Goal: Task Accomplishment & Management: Complete application form

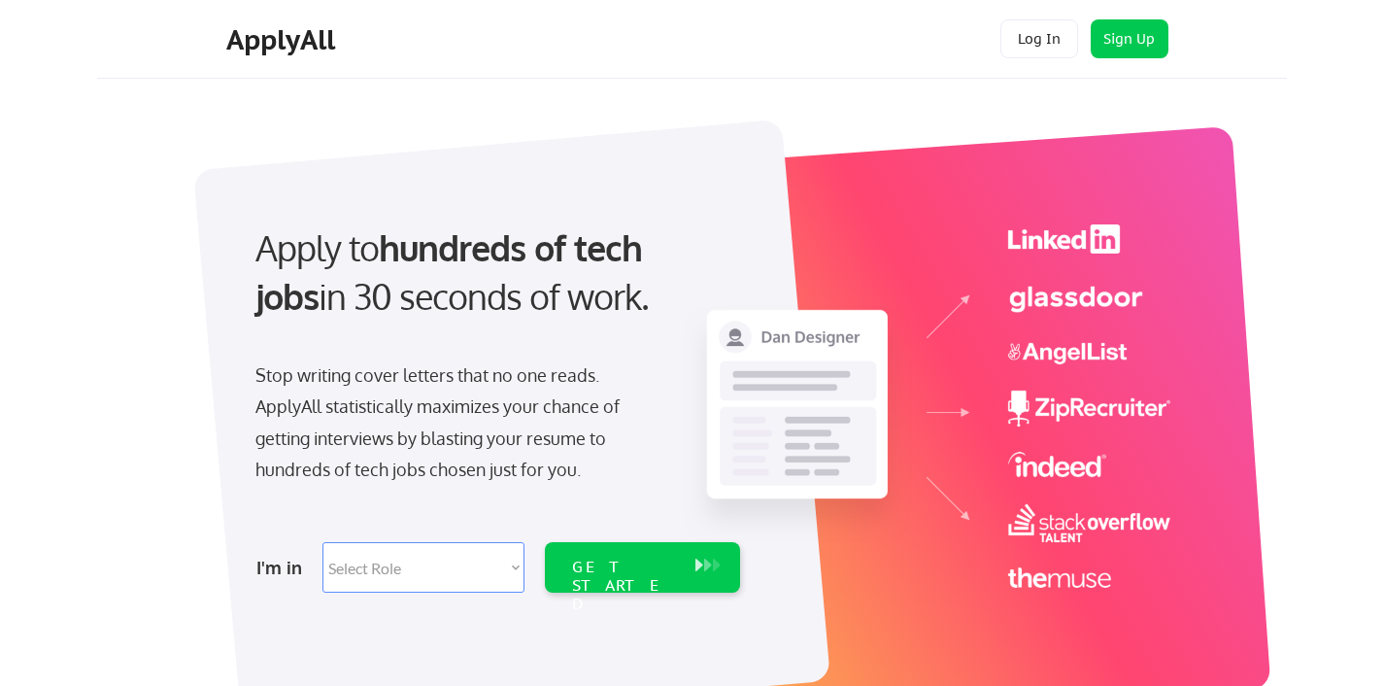
scroll to position [152, 0]
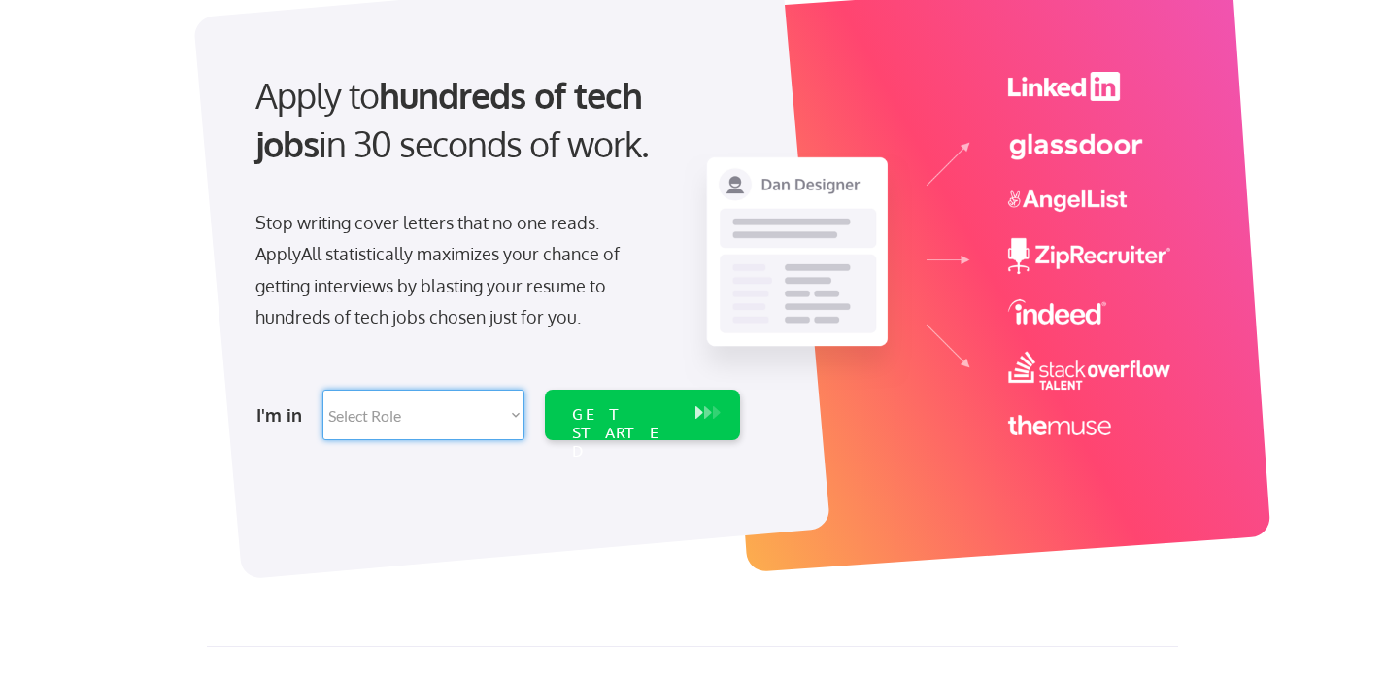
select select ""product""
select select ""technical_project_program_mgmt""
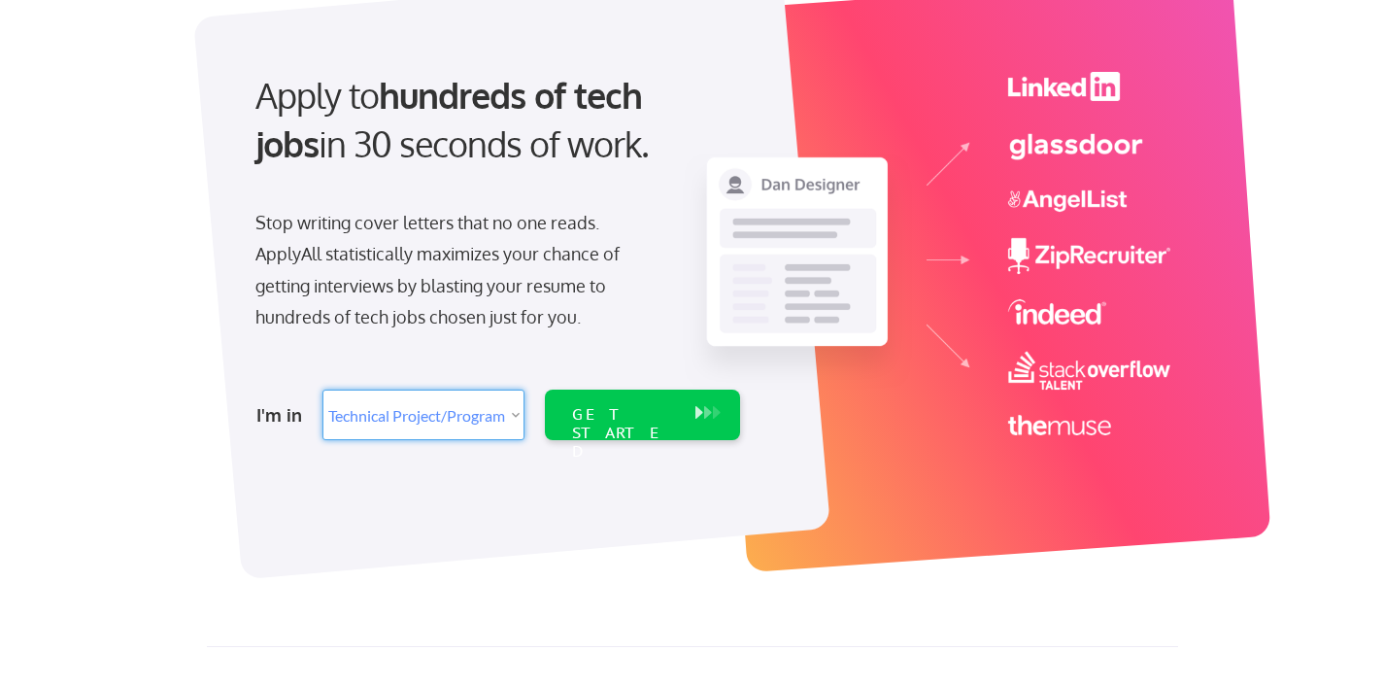
select select ""product""
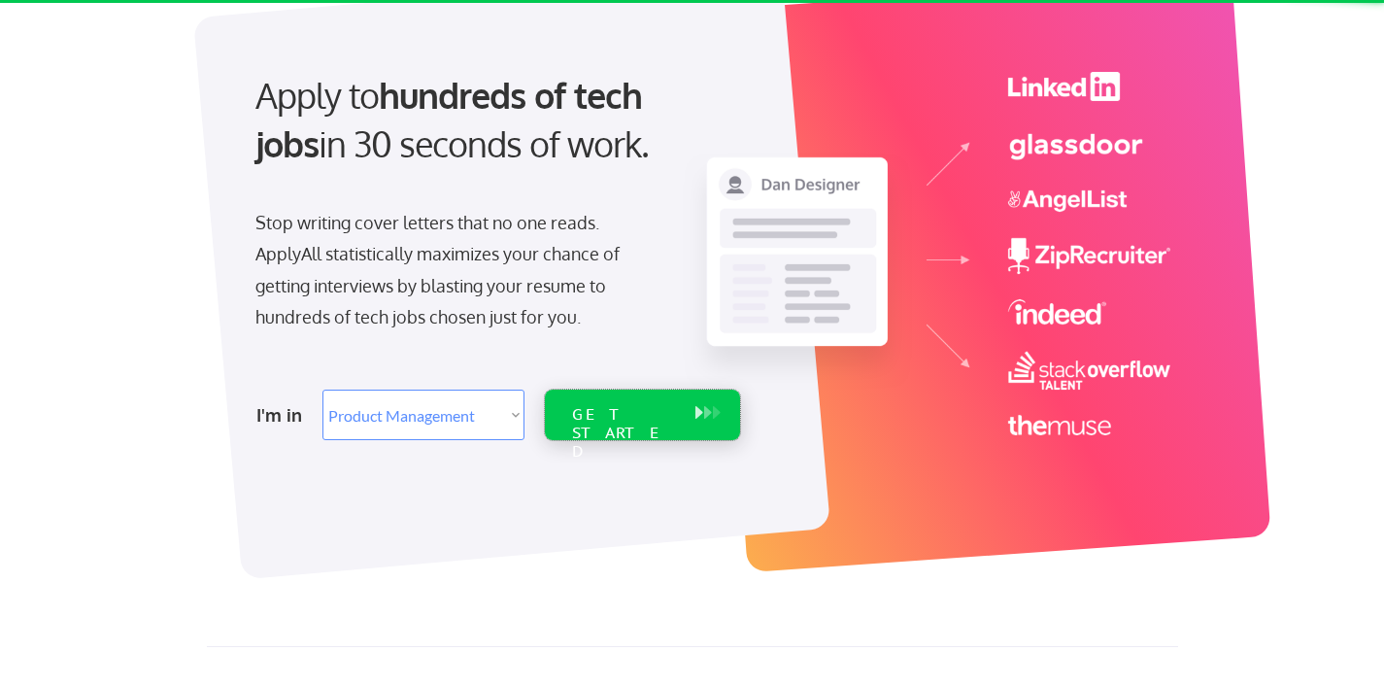
click at [618, 409] on div "GET STARTED" at bounding box center [624, 433] width 104 height 56
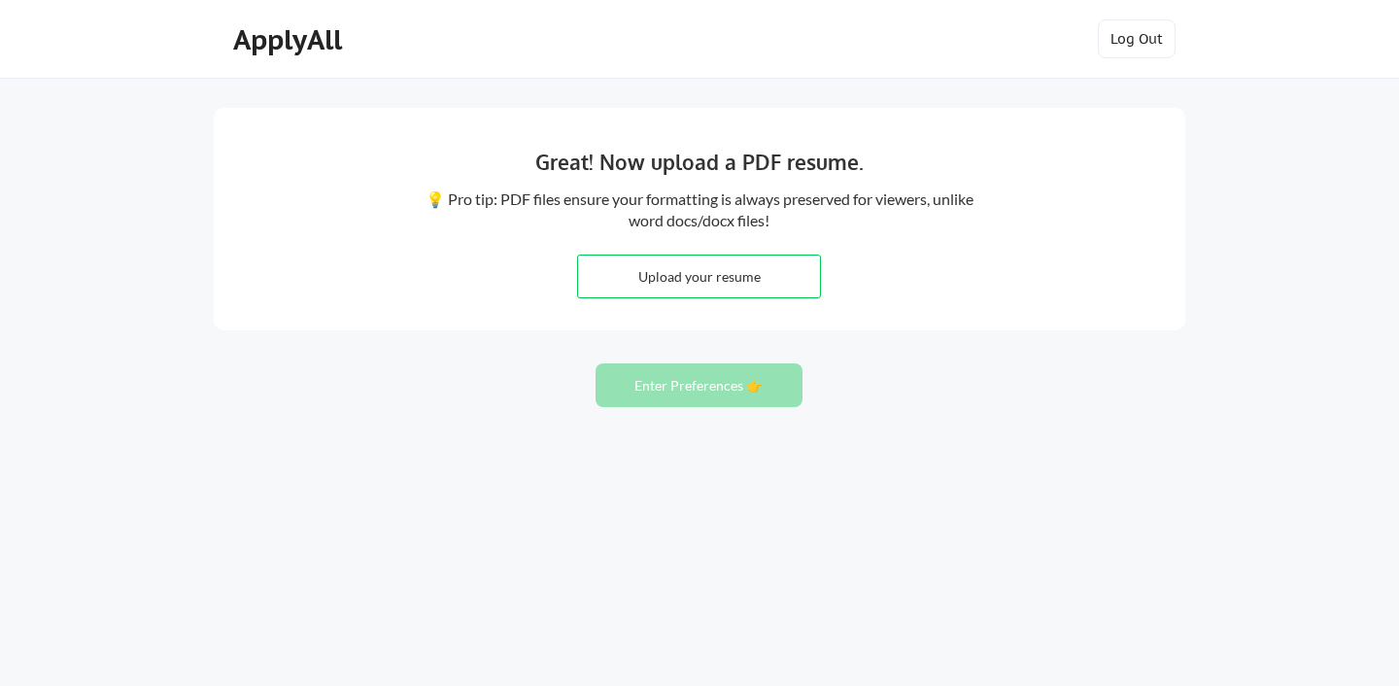
click at [593, 253] on div "Great! Now upload a PDF resume. 💡 Pro tip: PDF files ensure your formatting is …" at bounding box center [699, 219] width 971 height 222
click at [671, 277] on input "file" at bounding box center [699, 276] width 242 height 42
type input "C:\fakepath\Ralph Mandingiado CV 2025.pdf"
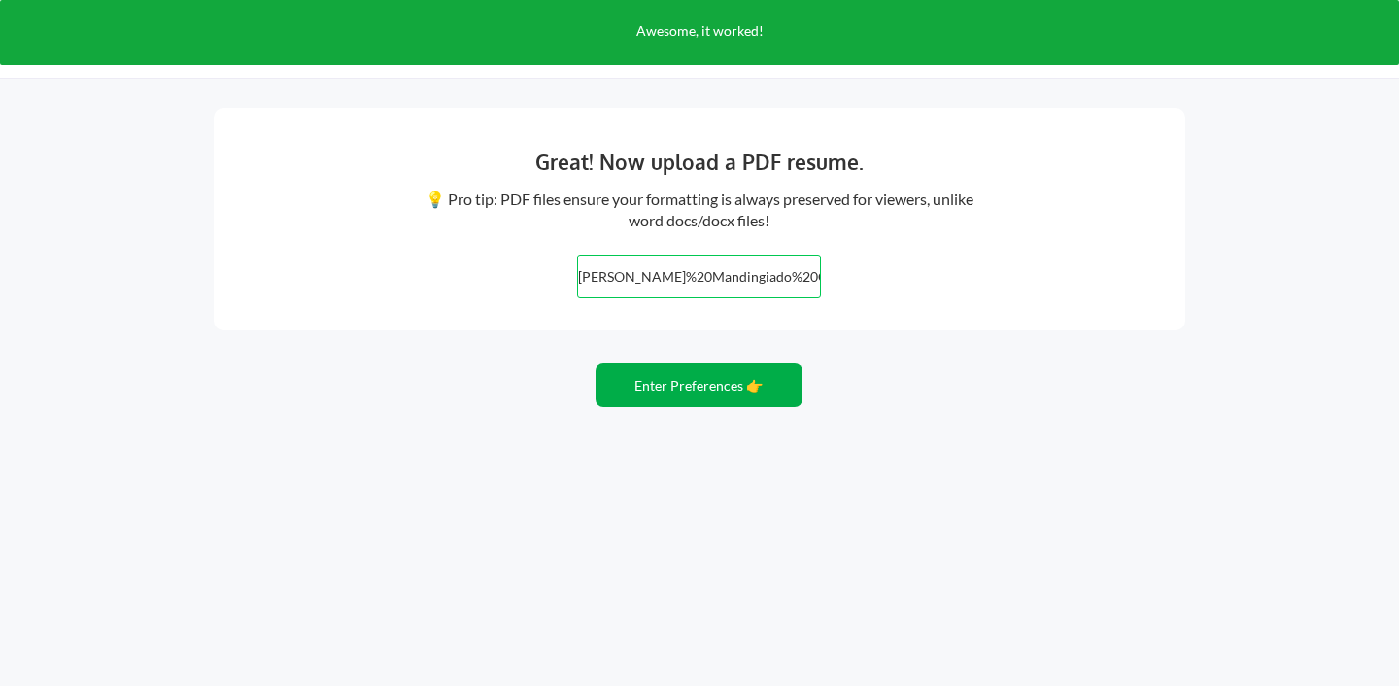
click at [699, 386] on button "Enter Preferences 👉" at bounding box center [698, 385] width 207 height 44
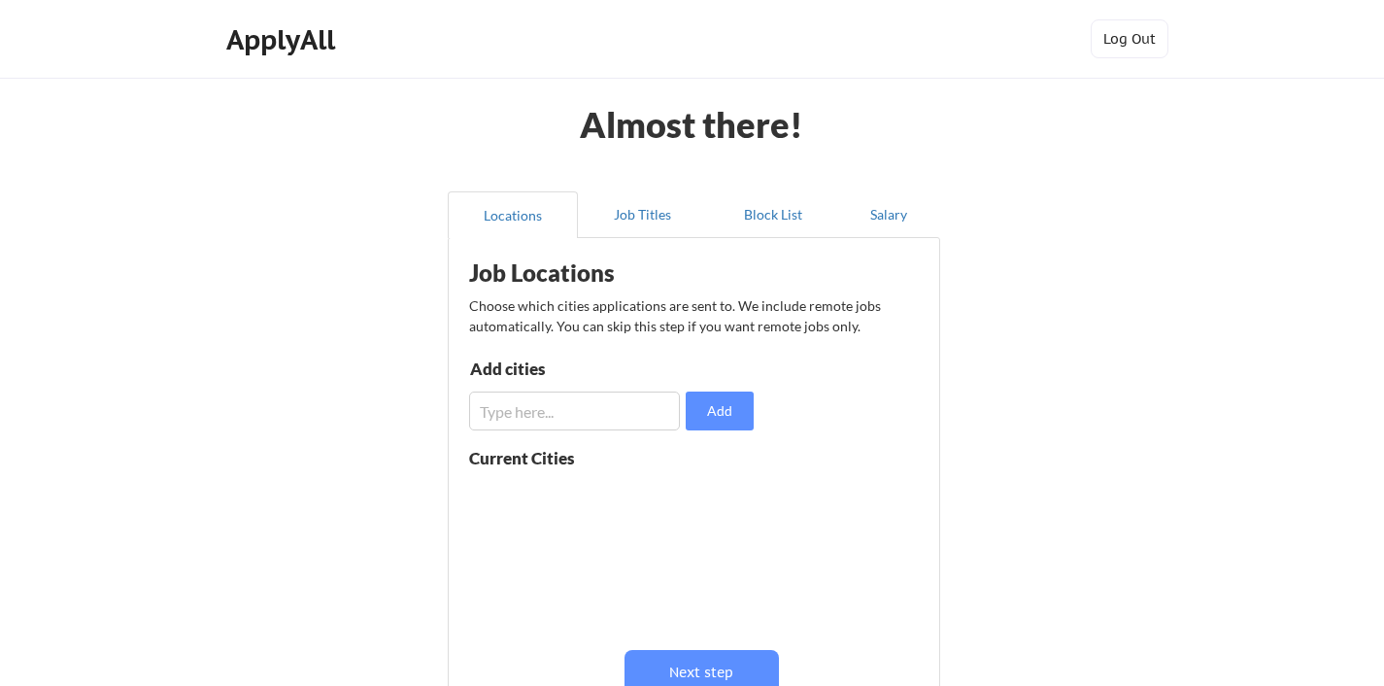
click at [551, 412] on input "input" at bounding box center [574, 410] width 211 height 39
type input "[US_STATE]"
click at [712, 401] on button "Add" at bounding box center [720, 410] width 68 height 39
click at [553, 413] on input "input" at bounding box center [574, 410] width 211 height 39
type input "Miami"
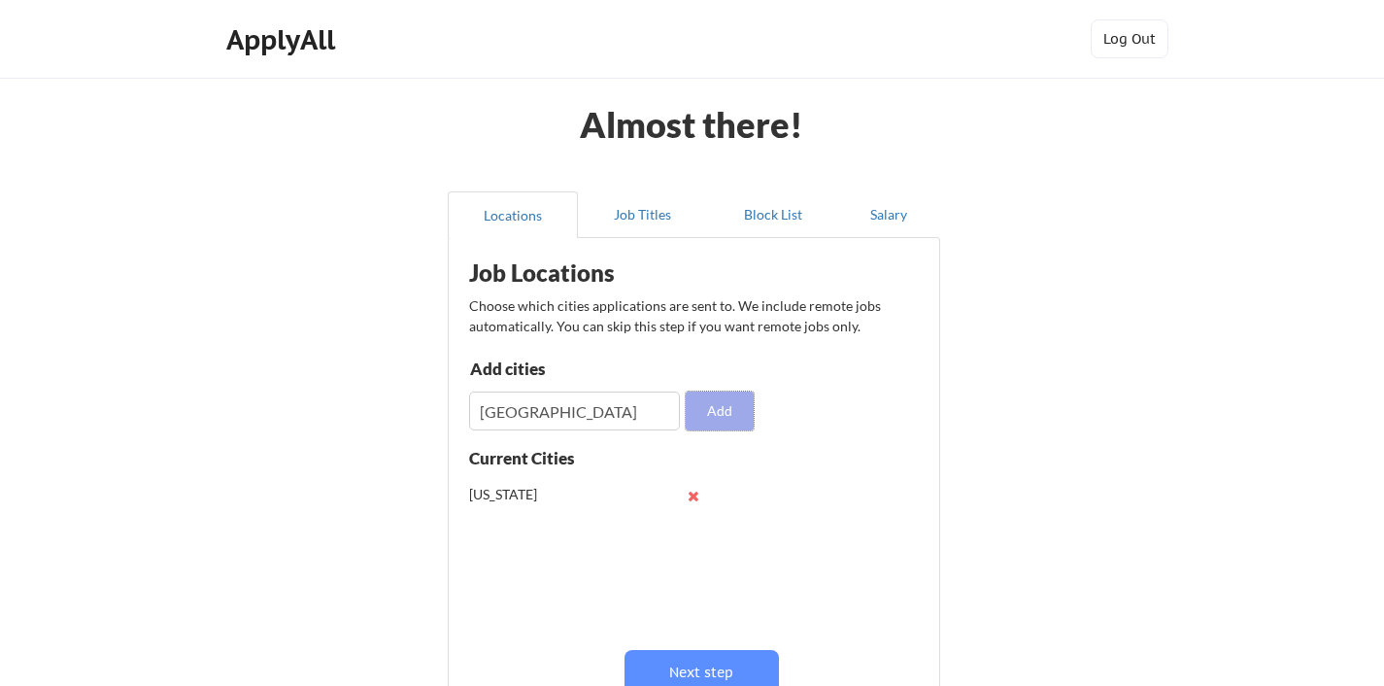
click at [697, 421] on button "Add" at bounding box center [720, 410] width 68 height 39
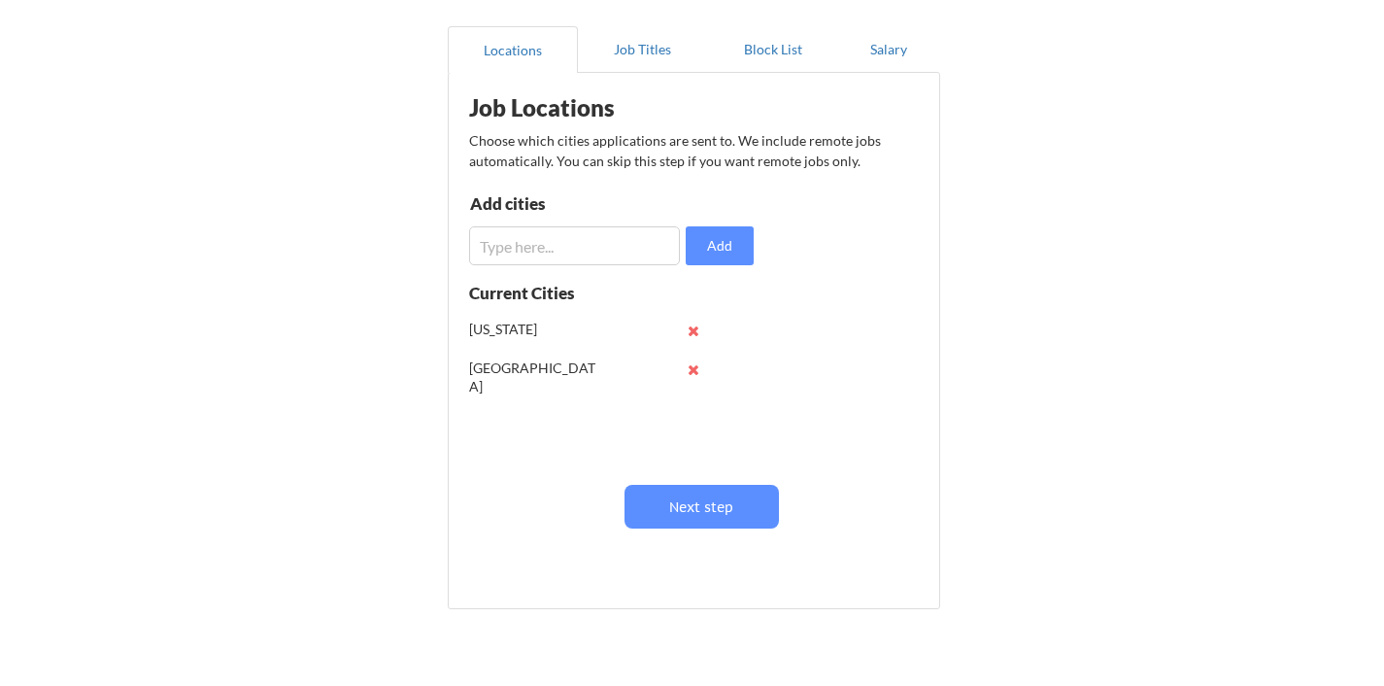
scroll to position [16, 0]
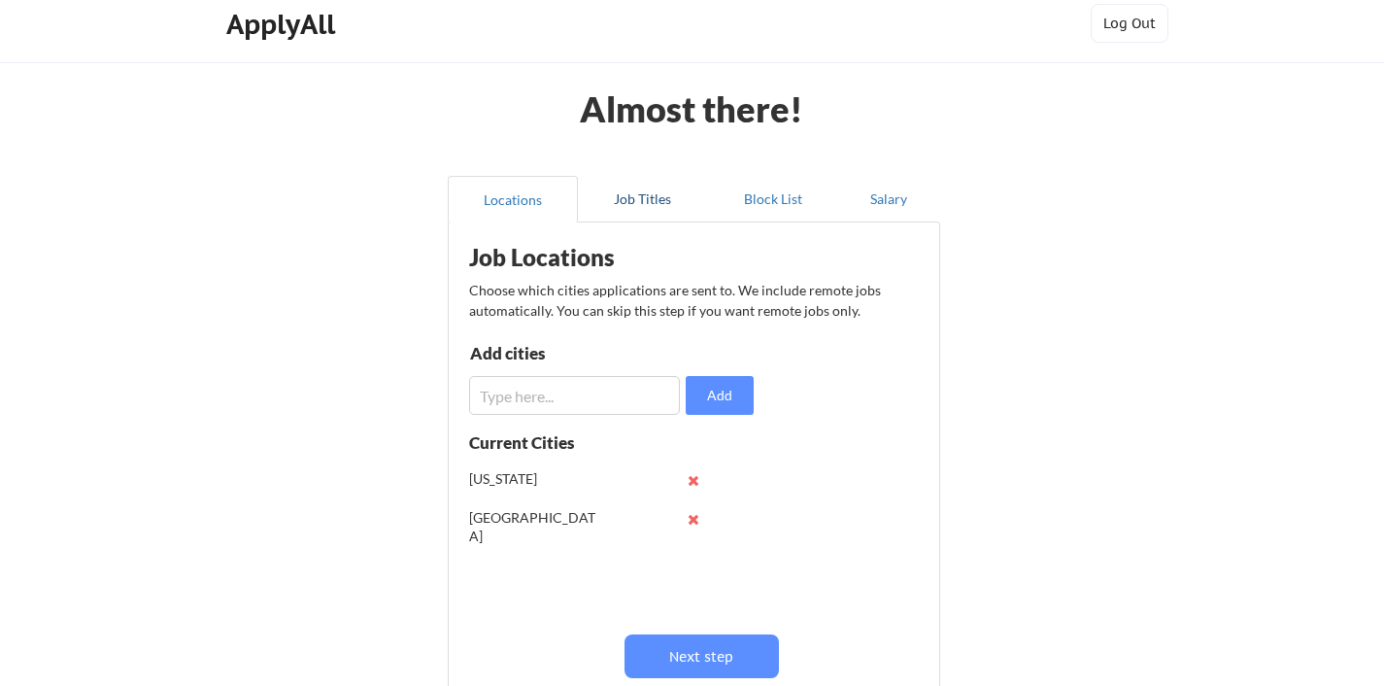
click at [657, 208] on button "Job Titles" at bounding box center [643, 199] width 130 height 47
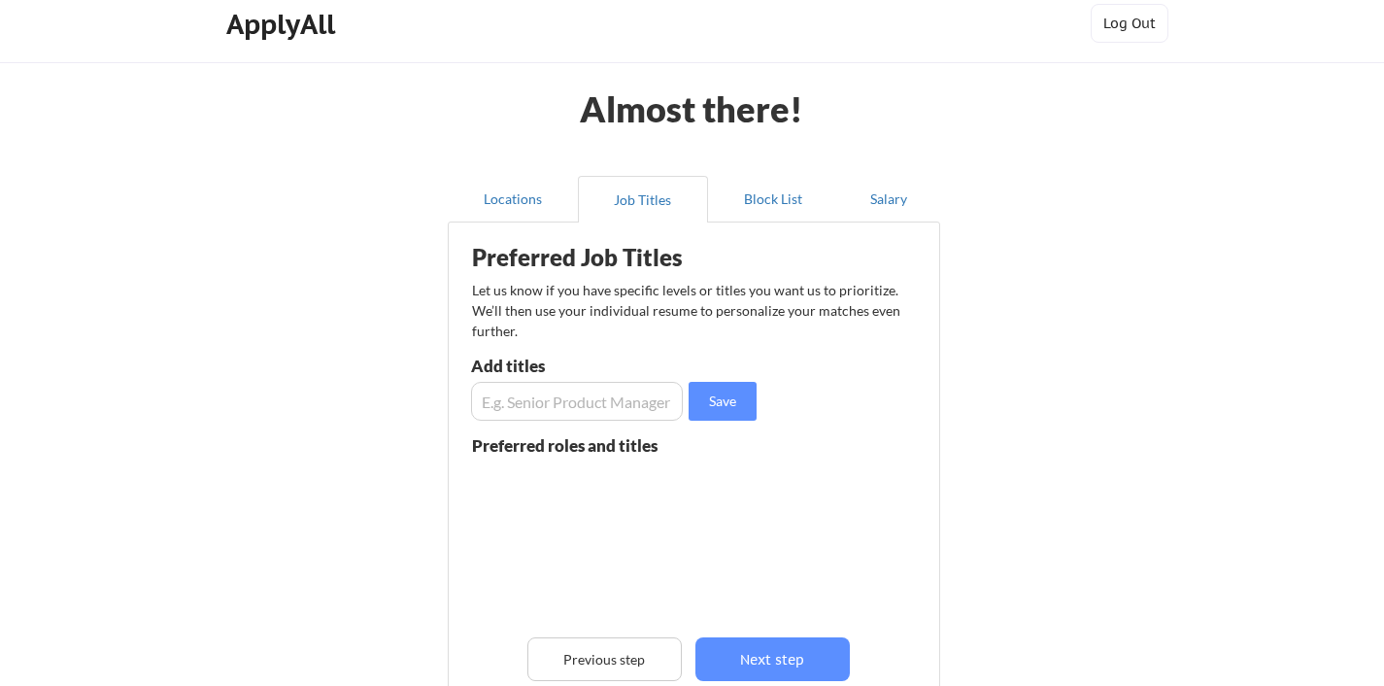
click at [548, 410] on input "input" at bounding box center [577, 401] width 212 height 39
type input "Product Manager"
click at [556, 402] on input "input" at bounding box center [577, 401] width 212 height 39
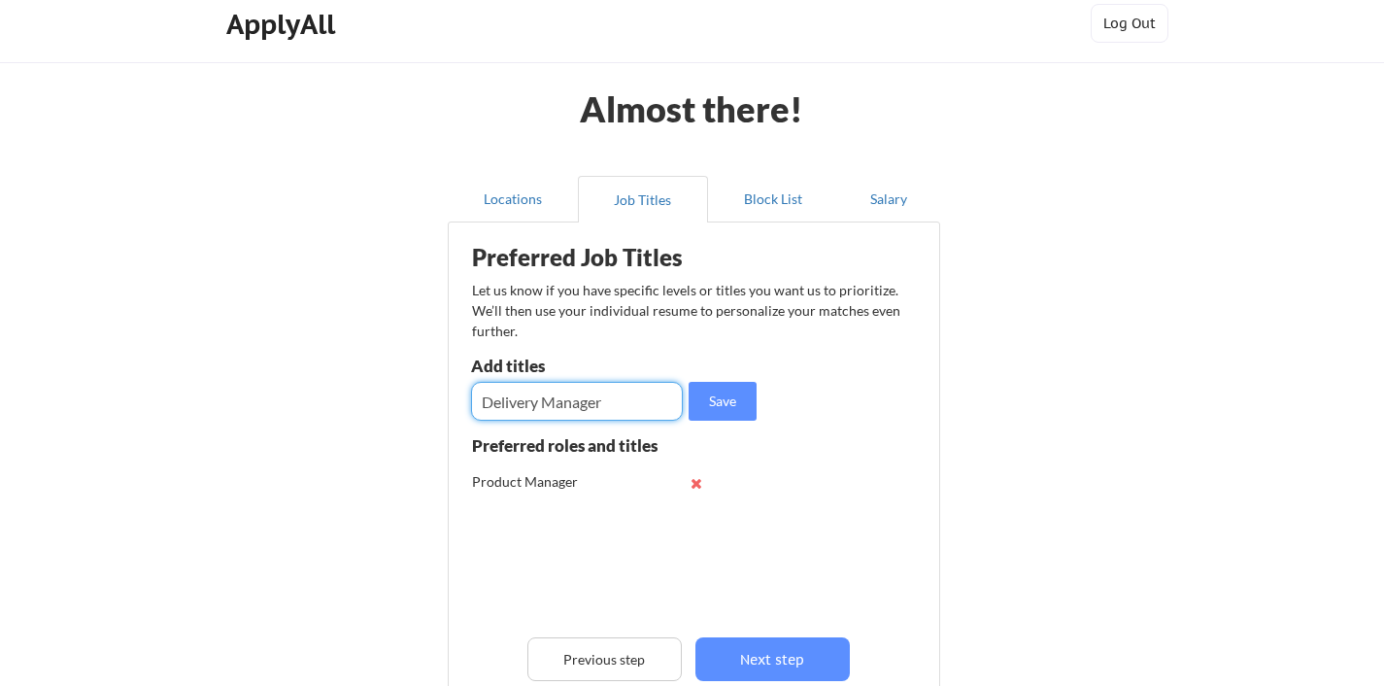
type input "Delivery Manager"
click at [552, 401] on input "input" at bounding box center [577, 401] width 212 height 39
type input "Transformation Lead"
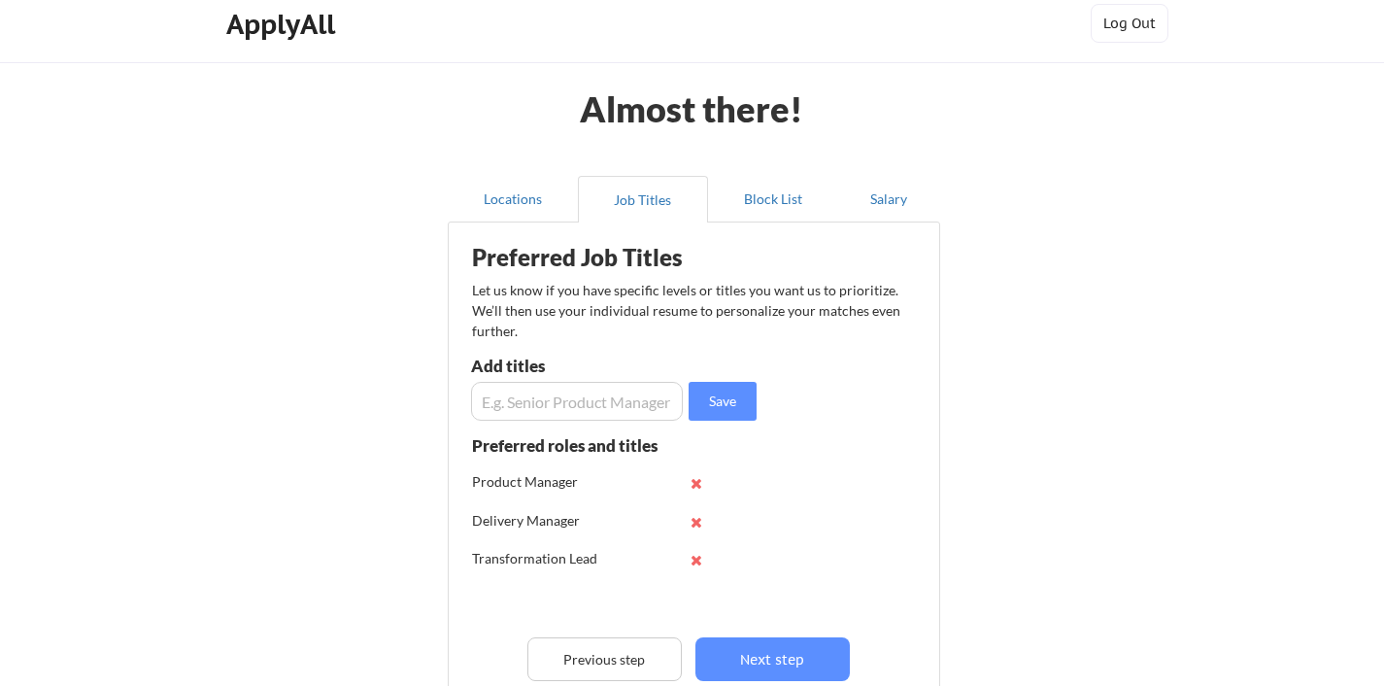
click at [539, 400] on input "input" at bounding box center [577, 401] width 212 height 39
type input "Product Practice Lead"
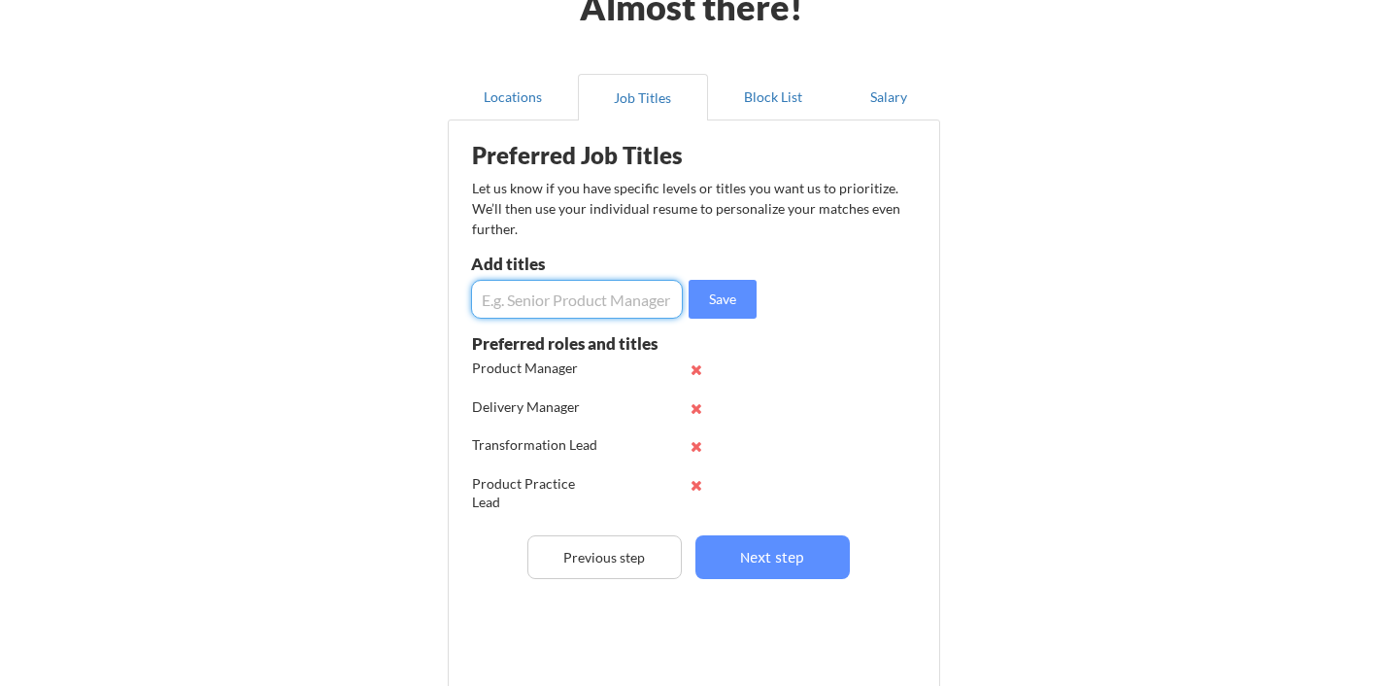
click at [579, 305] on input "input" at bounding box center [577, 299] width 212 height 39
type input "Project Manager"
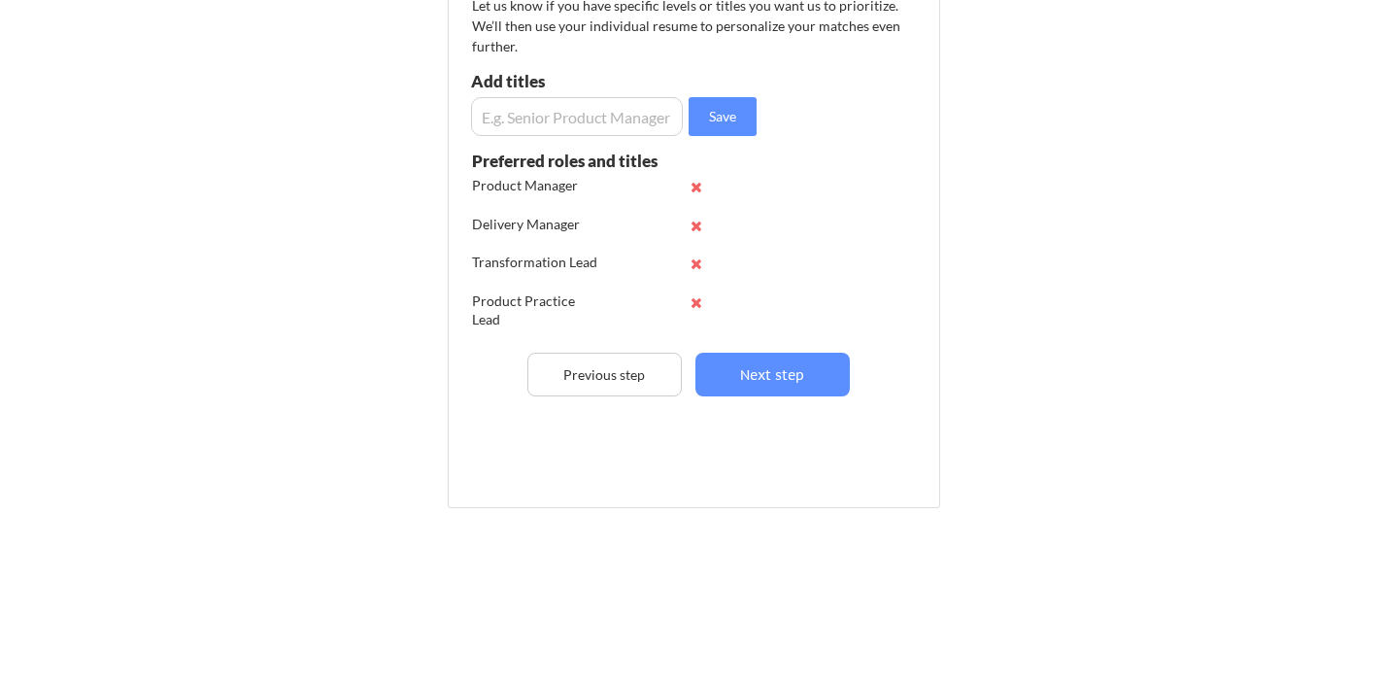
scroll to position [88, 0]
click at [590, 123] on input "input" at bounding box center [577, 116] width 212 height 39
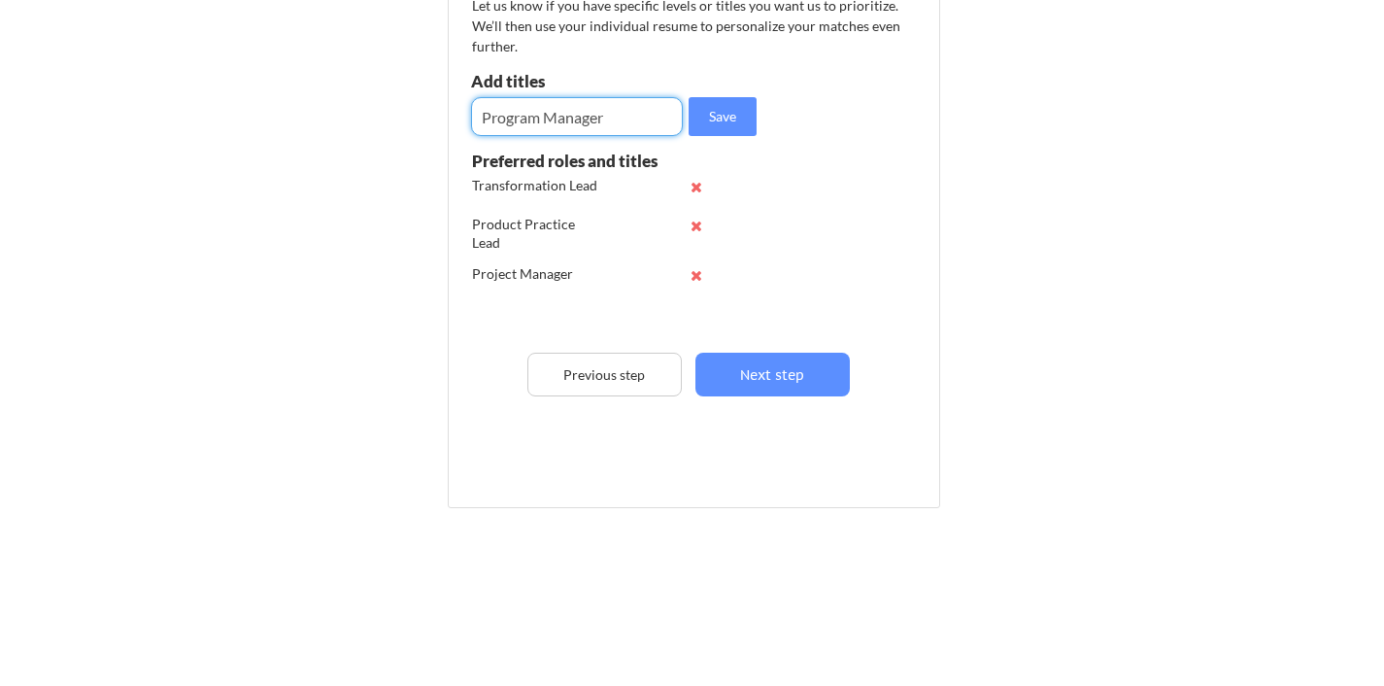
type input "Program Manager"
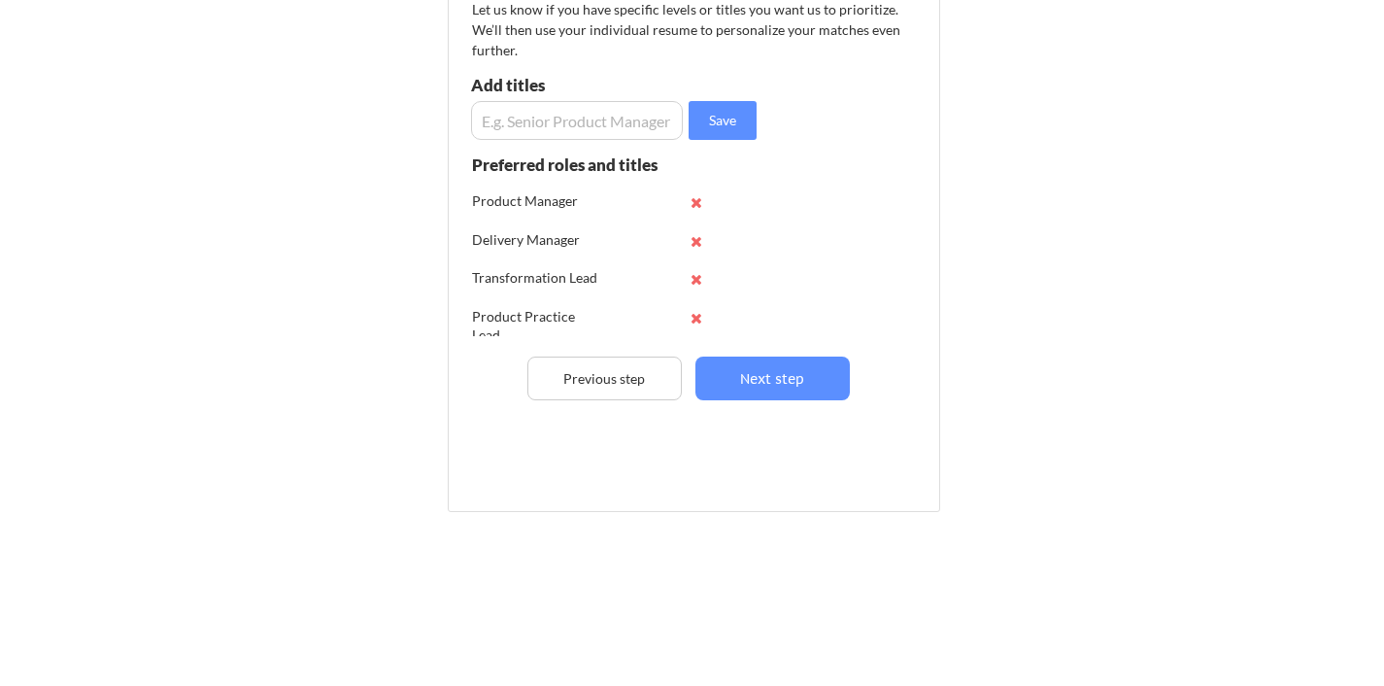
scroll to position [0, 0]
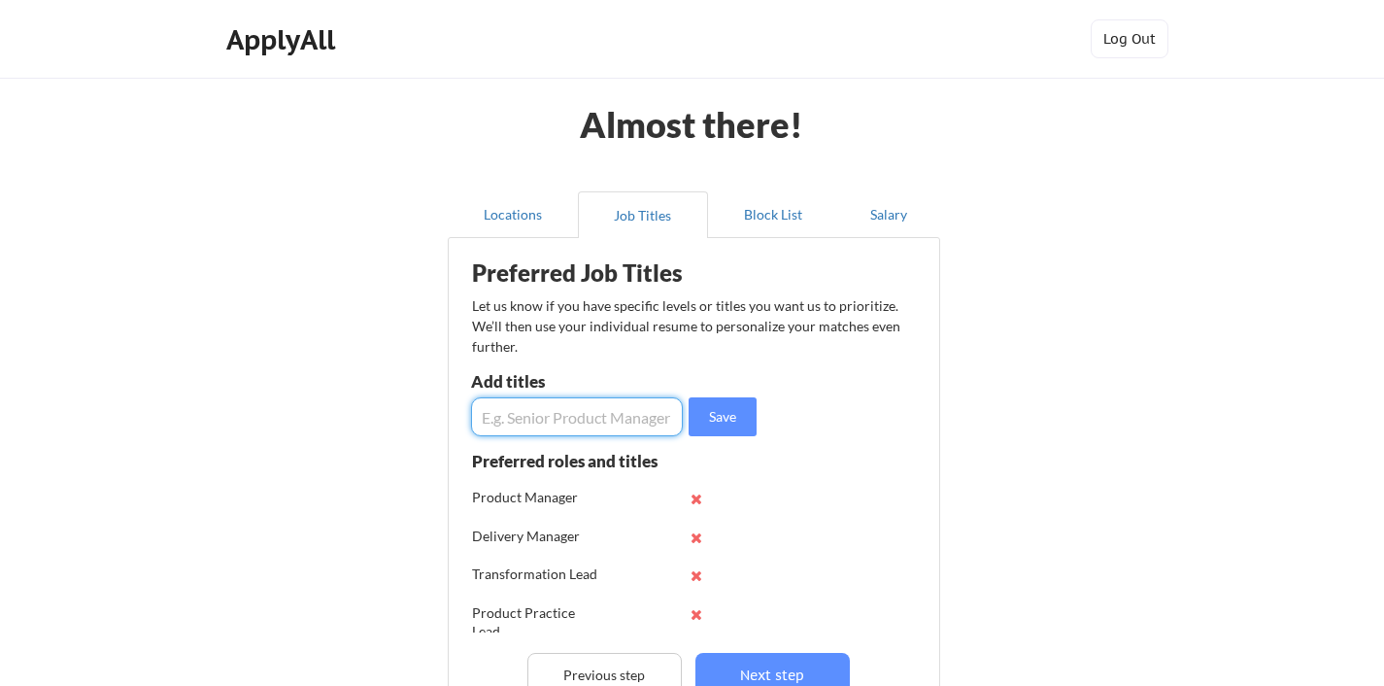
click at [533, 419] on input "input" at bounding box center [577, 416] width 212 height 39
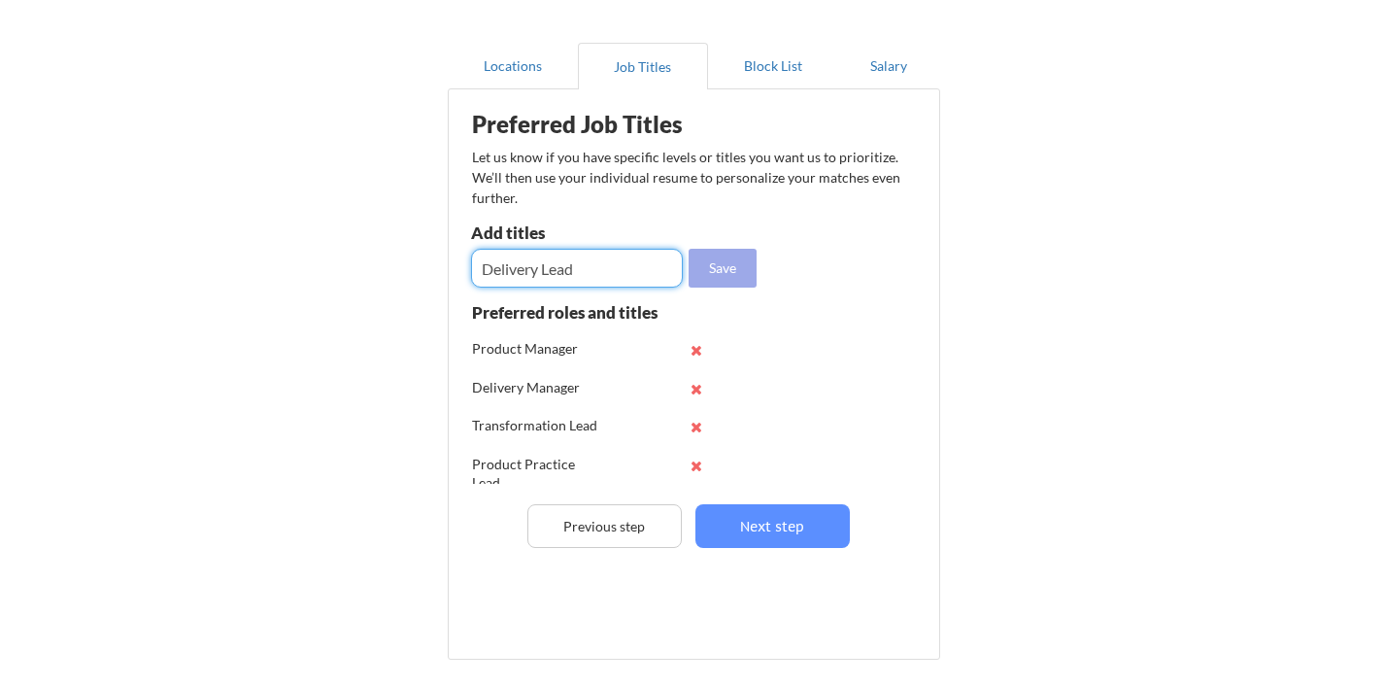
type input "Delivery Lead"
click at [709, 276] on button "Save" at bounding box center [723, 268] width 68 height 39
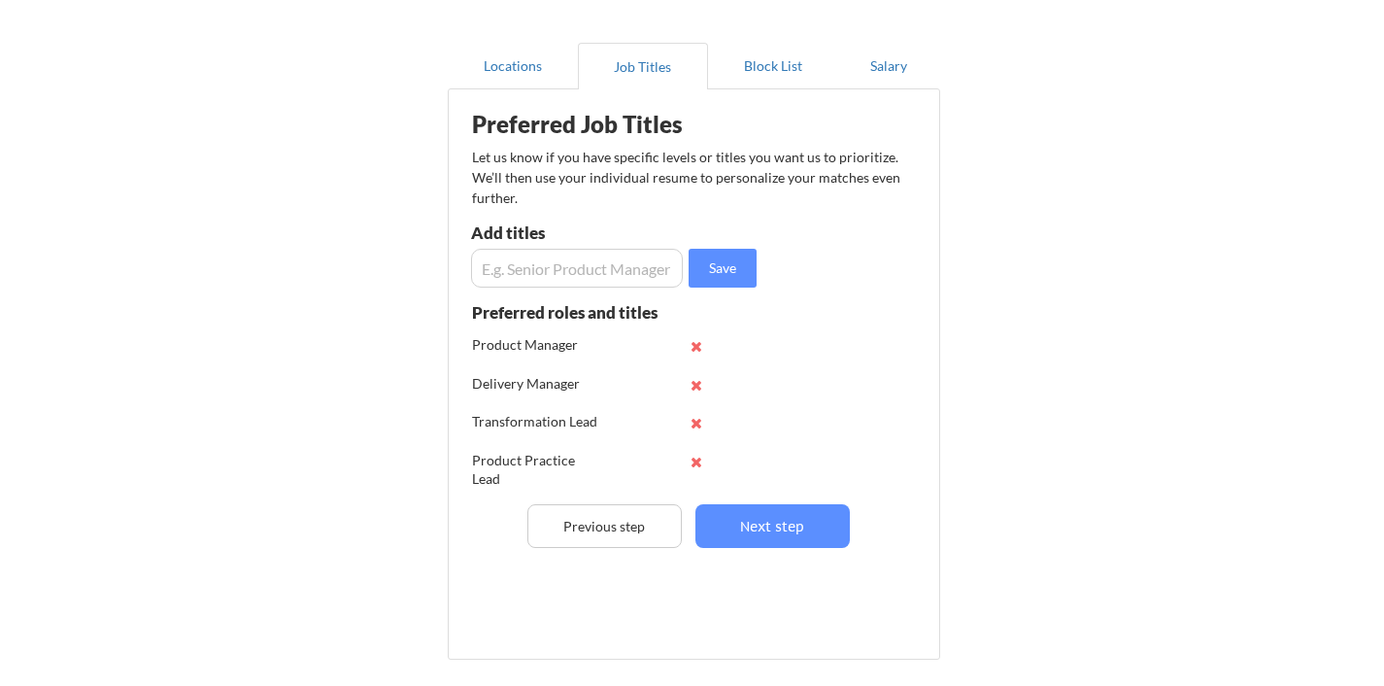
scroll to position [127, 0]
click at [572, 267] on input "input" at bounding box center [577, 268] width 212 height 39
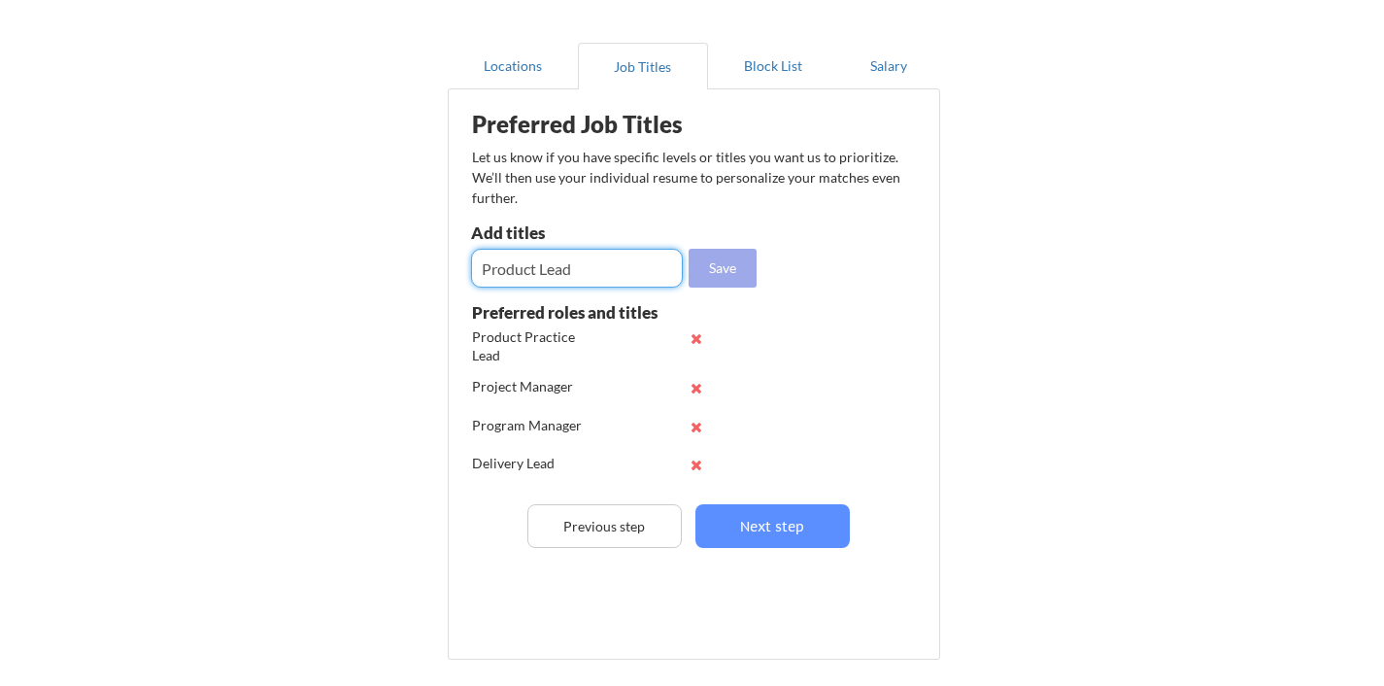
type input "Product Lead"
click at [734, 275] on button "Save" at bounding box center [723, 268] width 68 height 39
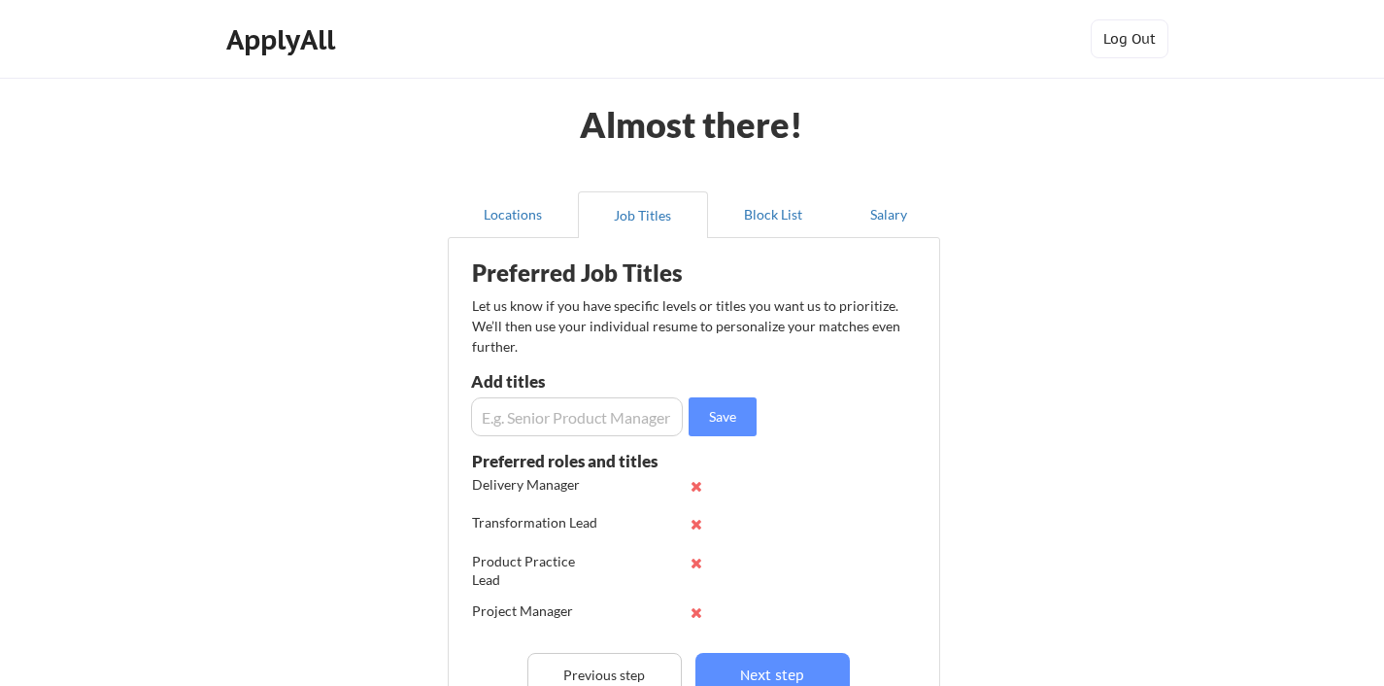
scroll to position [0, 0]
click at [782, 228] on button "Block List" at bounding box center [773, 214] width 130 height 47
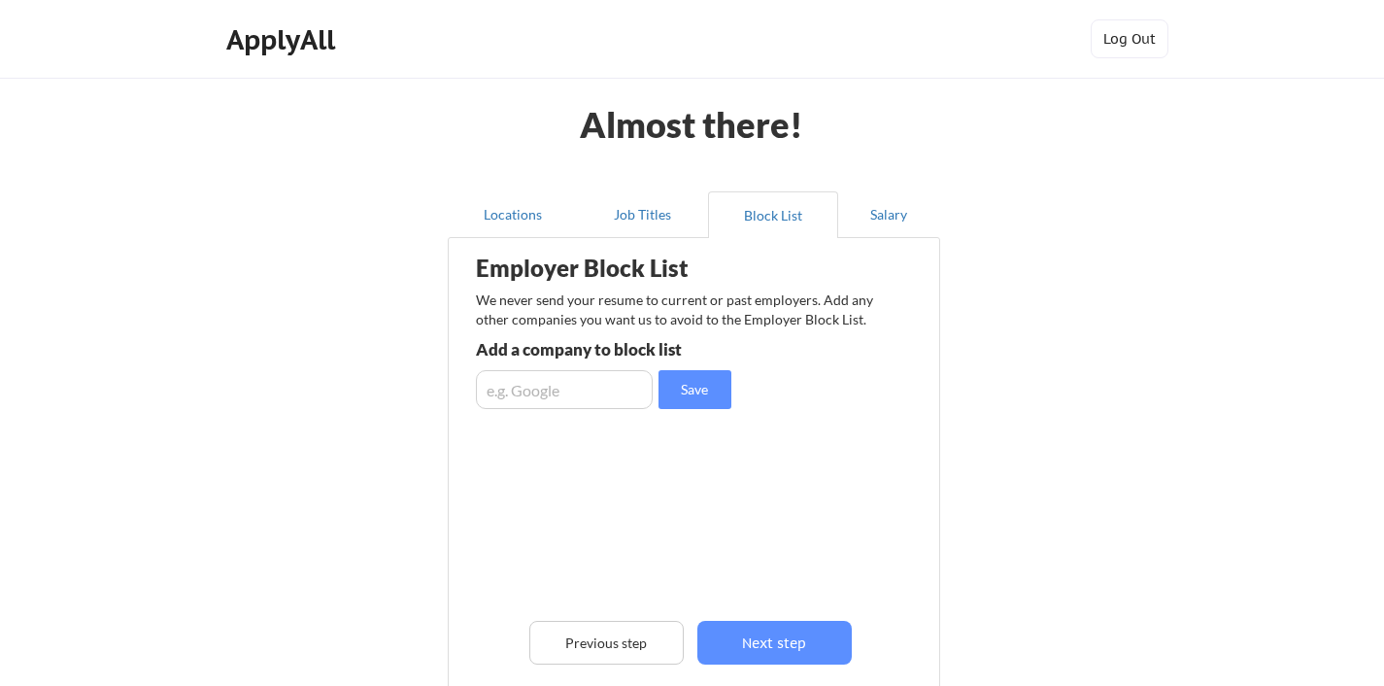
click at [581, 394] on input "input" at bounding box center [564, 389] width 177 height 39
type input "Capital One"
click at [548, 394] on input "input" at bounding box center [564, 389] width 177 height 39
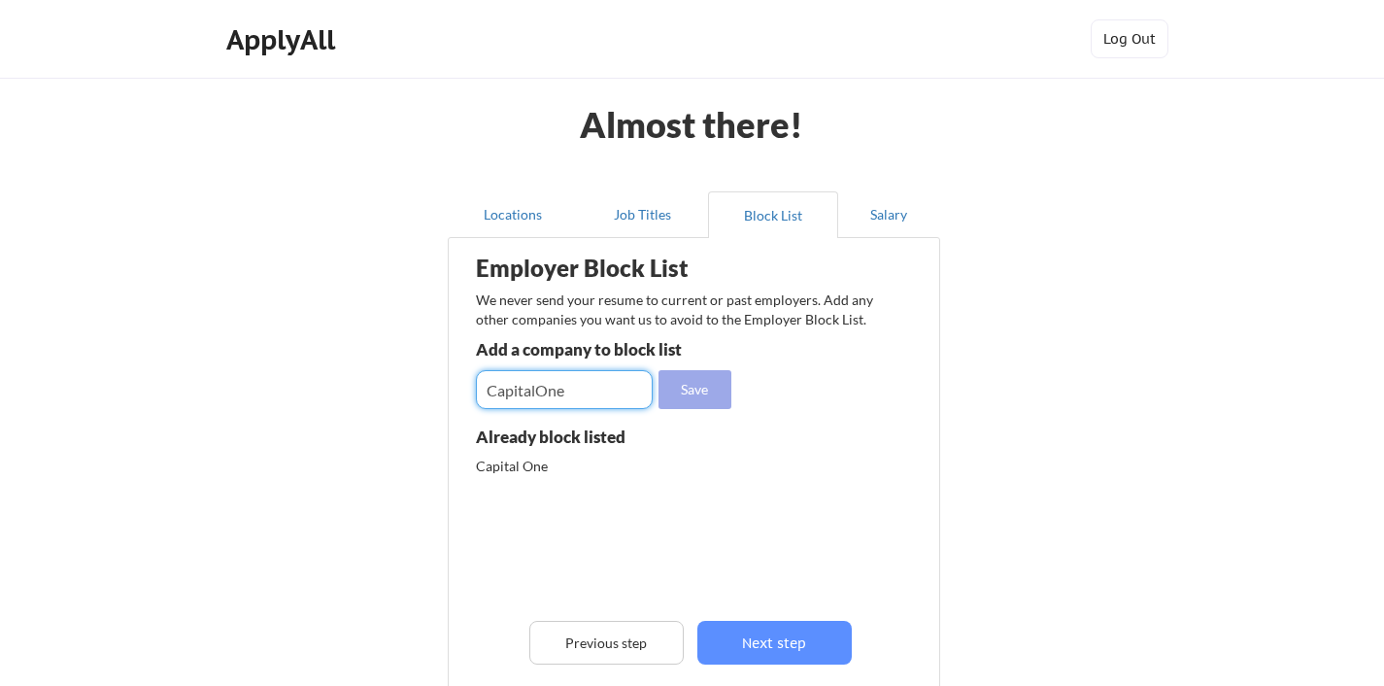
type input "CapitalOne"
click at [694, 377] on button "Save" at bounding box center [694, 389] width 73 height 39
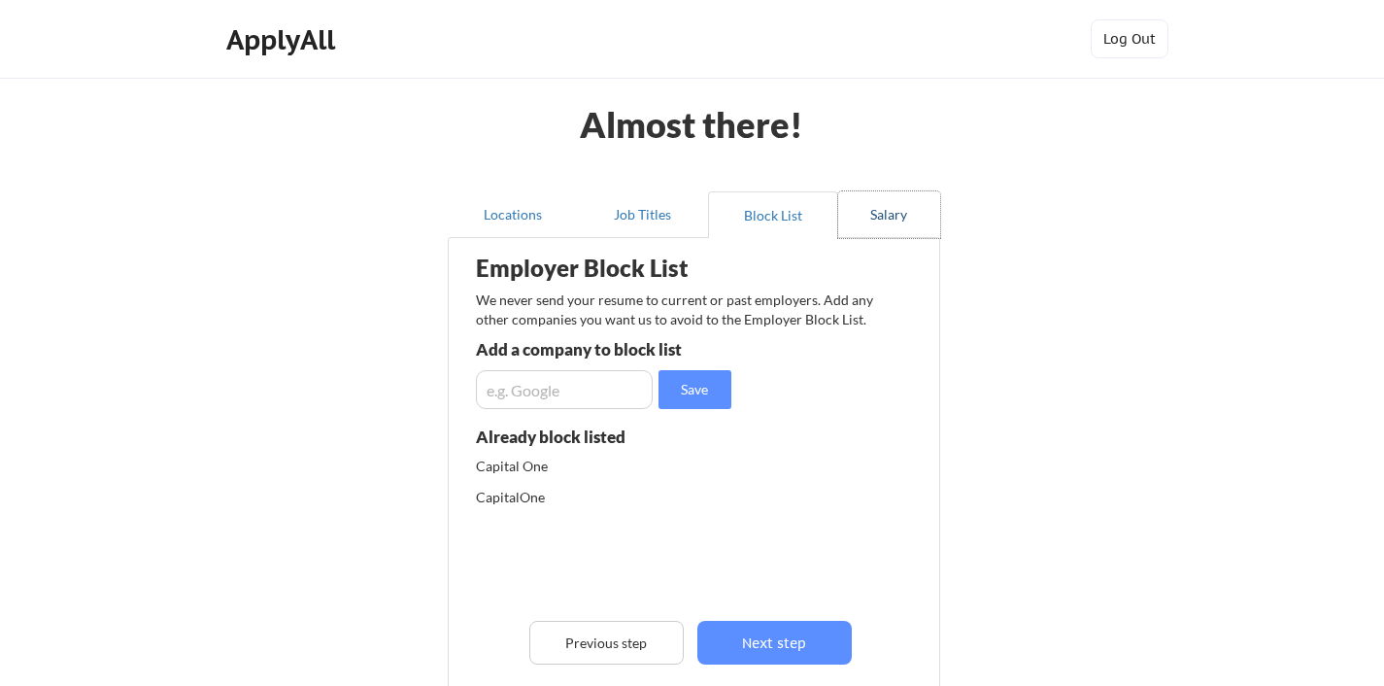
click at [893, 216] on button "Salary" at bounding box center [889, 214] width 102 height 47
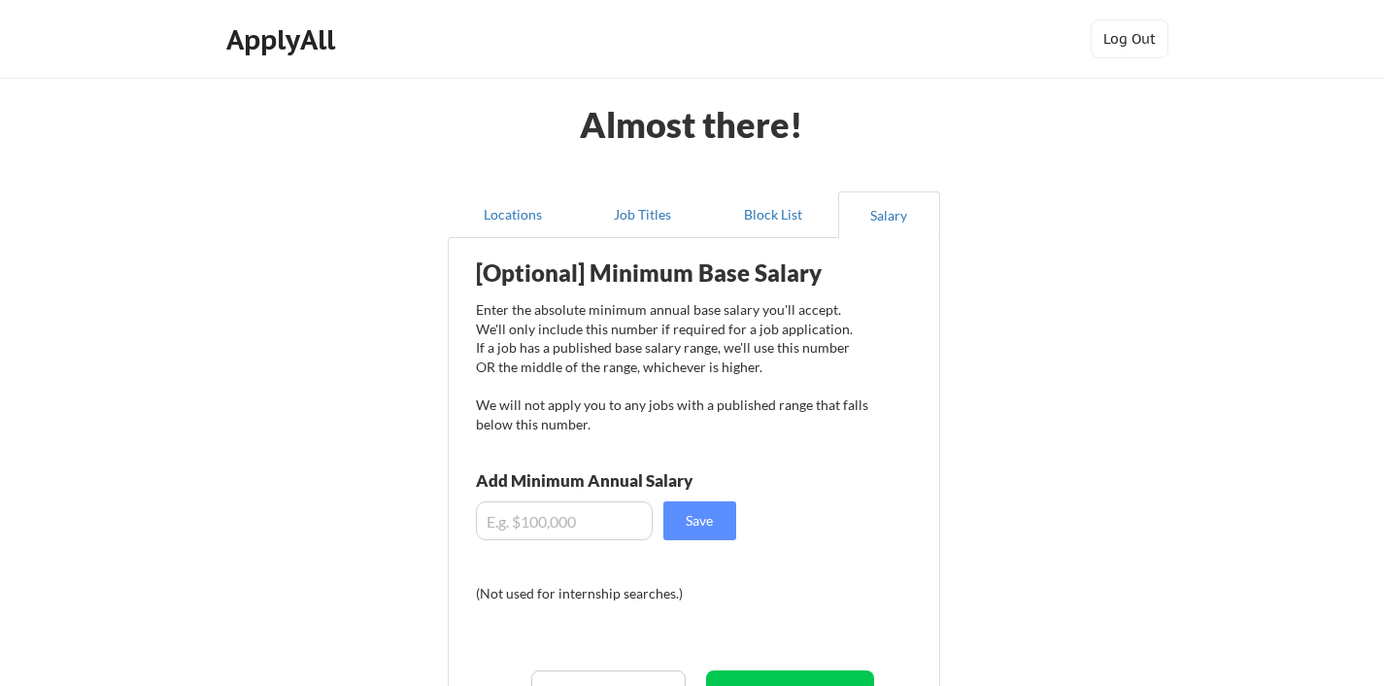
click at [568, 522] on input "input" at bounding box center [564, 520] width 177 height 39
type input "$200,000"
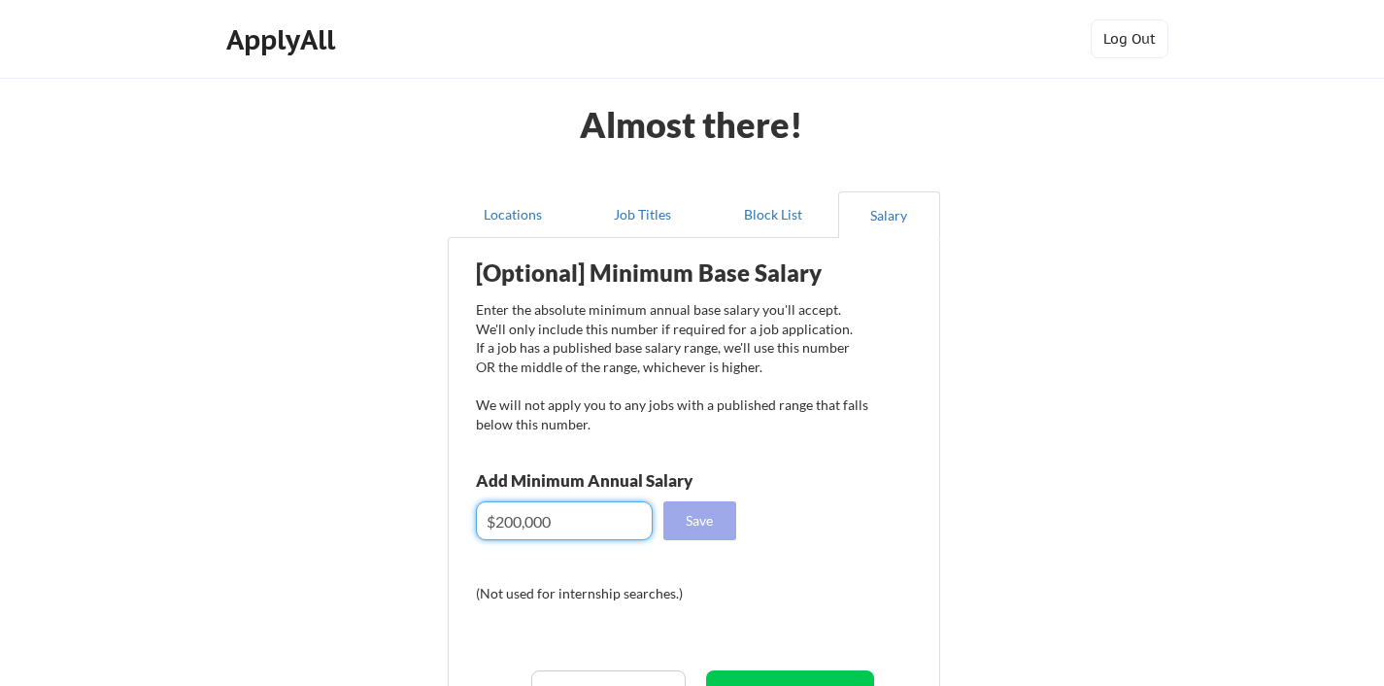
click at [694, 522] on button "Save" at bounding box center [699, 520] width 73 height 39
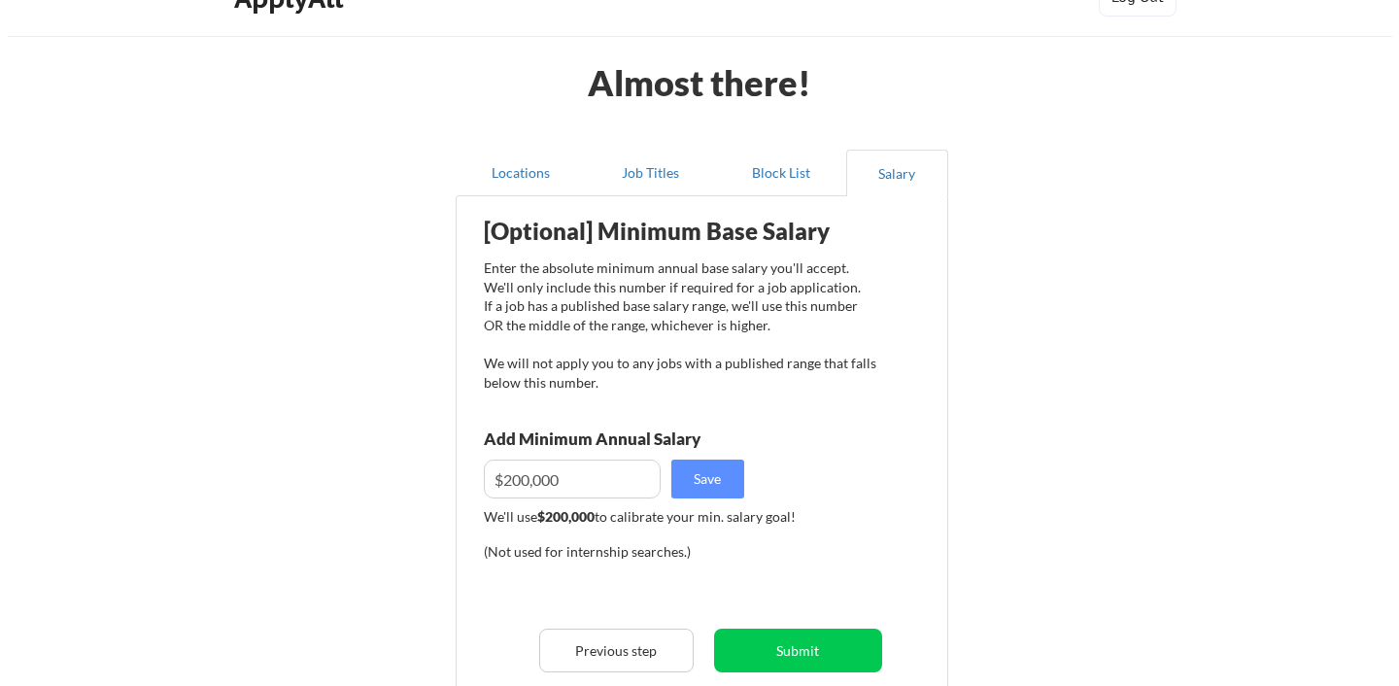
scroll to position [91, 0]
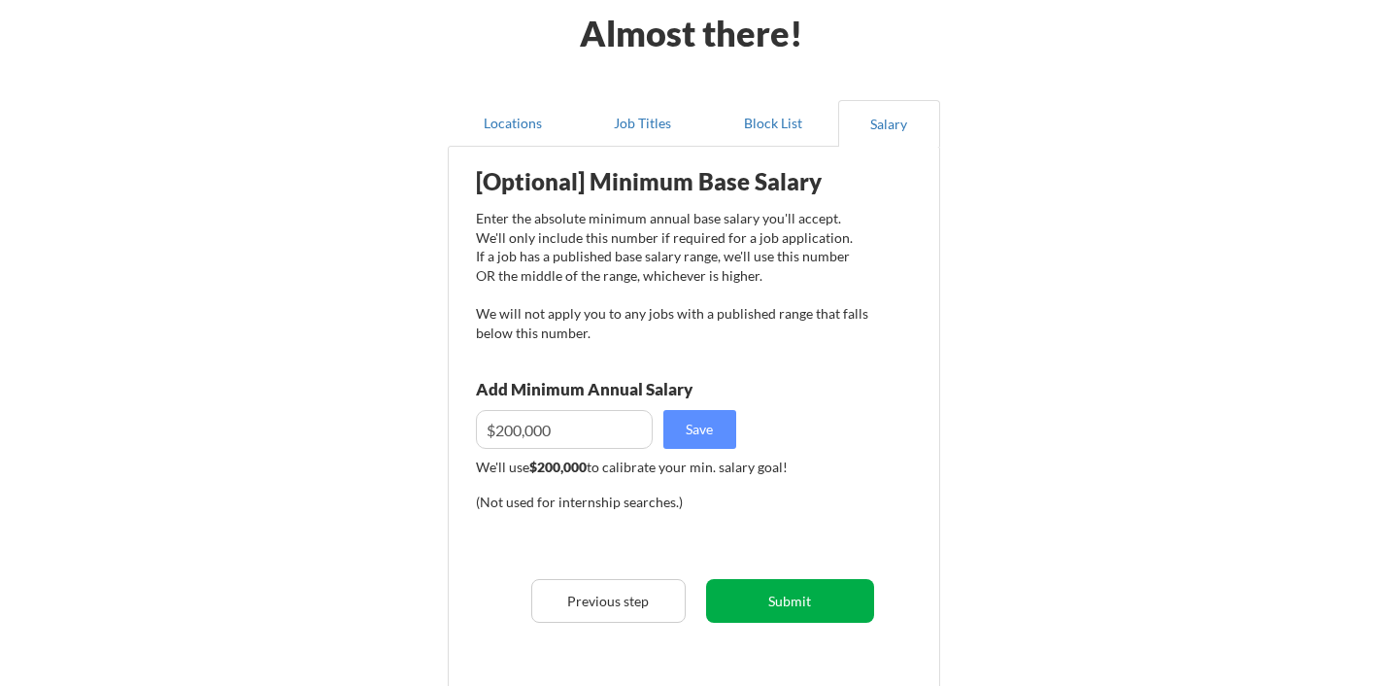
click at [784, 608] on button "Submit" at bounding box center [790, 601] width 168 height 44
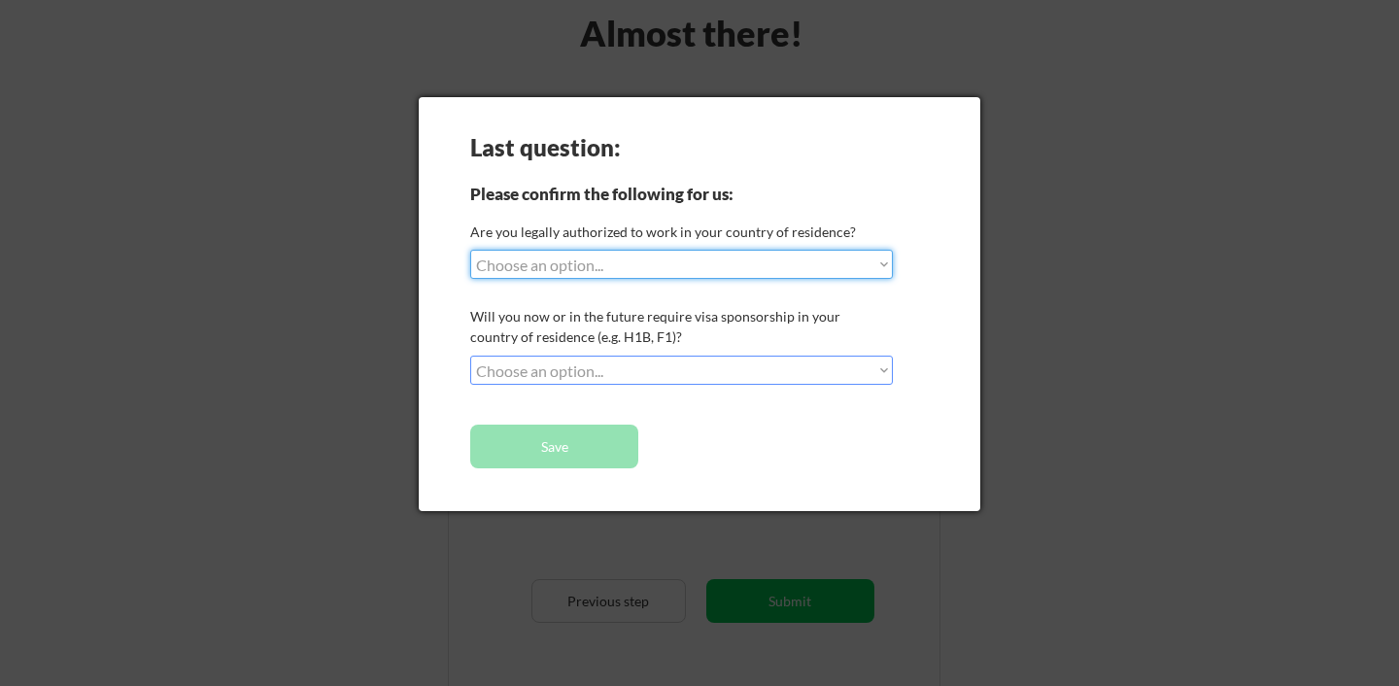
select select ""yes__i_am_a_us_green_card_holder""
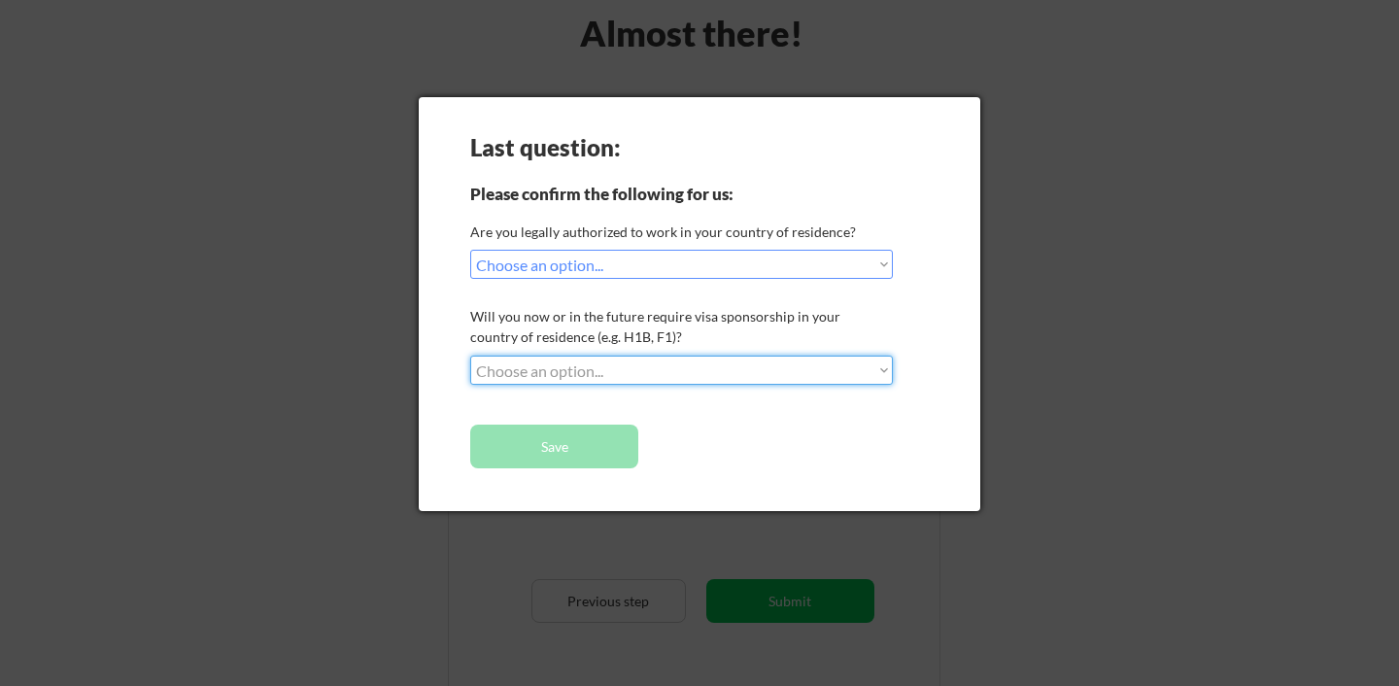
select select ""no__i_will_not_need_sponsorship""
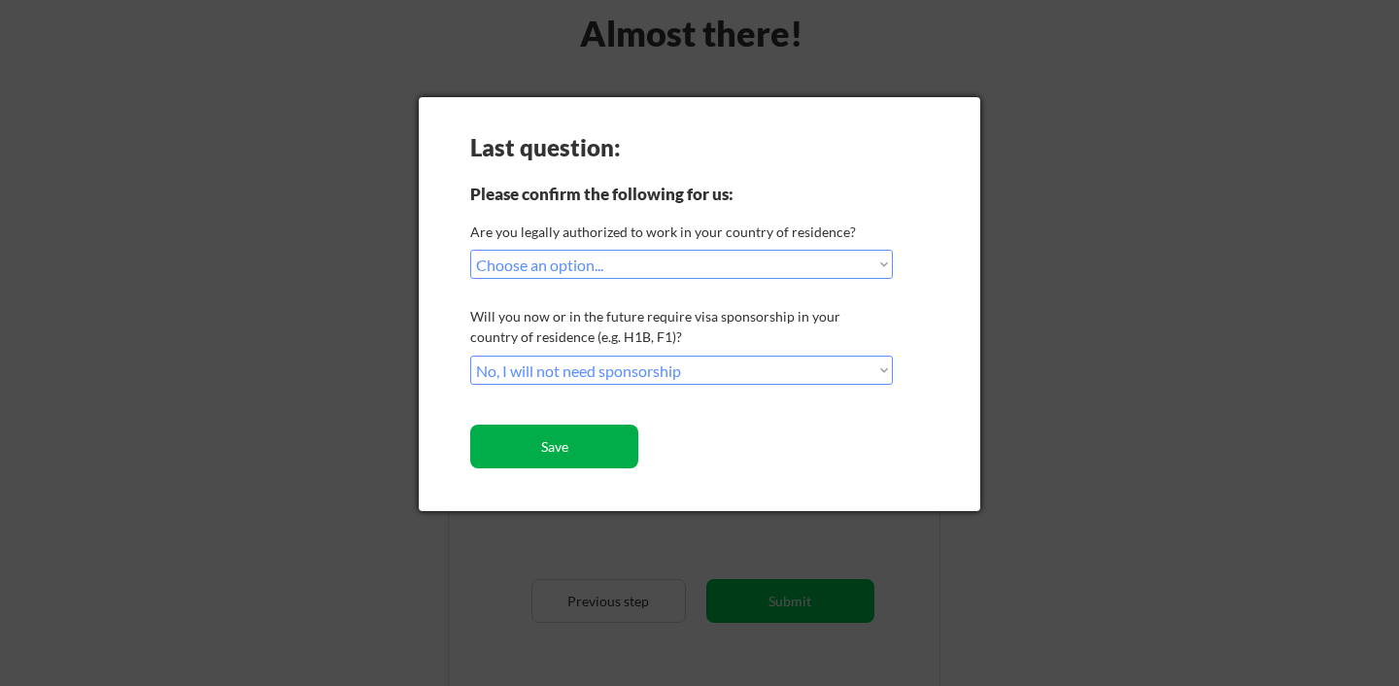
click at [568, 452] on button "Save" at bounding box center [554, 446] width 168 height 44
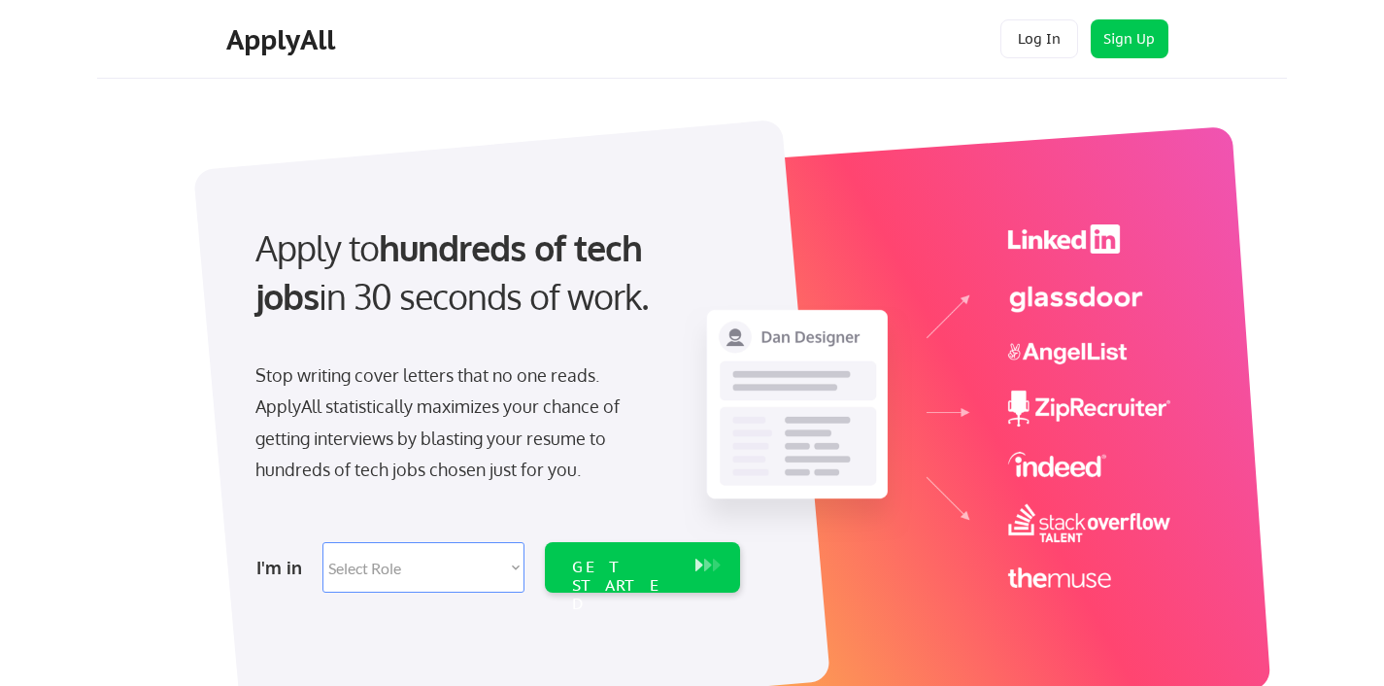
select select ""product""
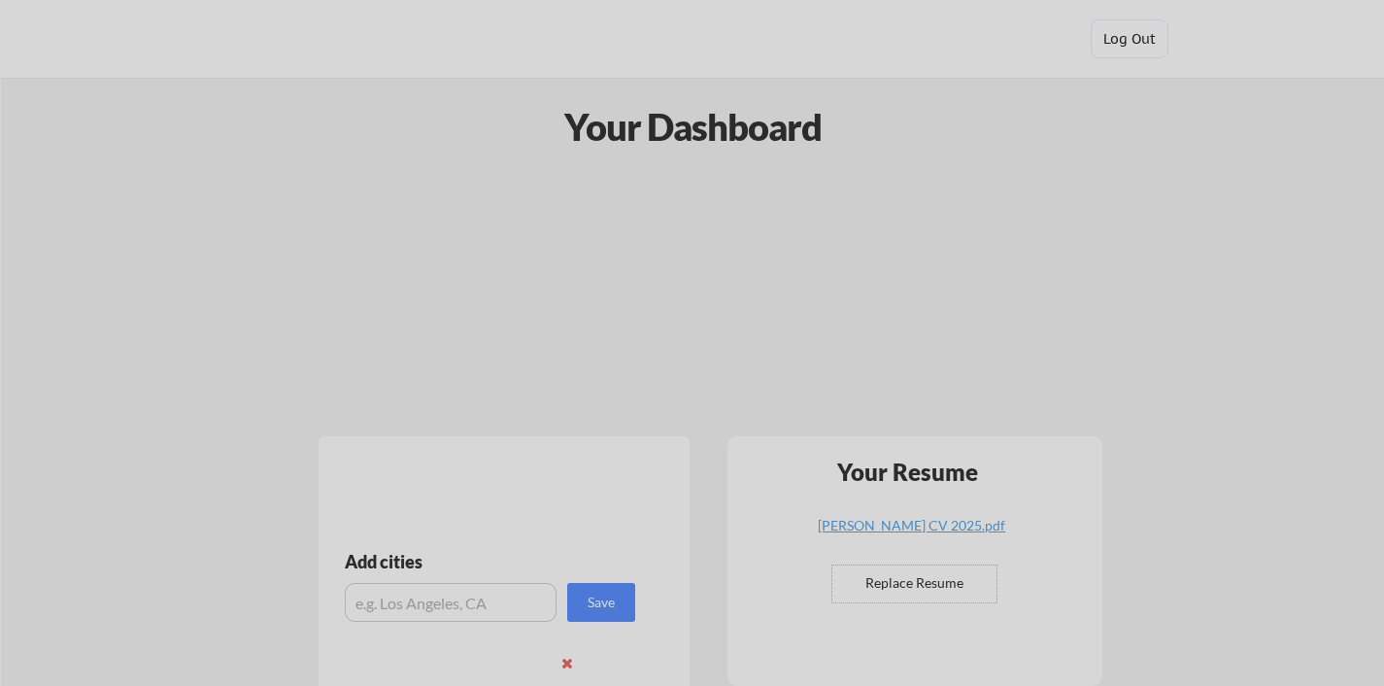
scroll to position [428, 0]
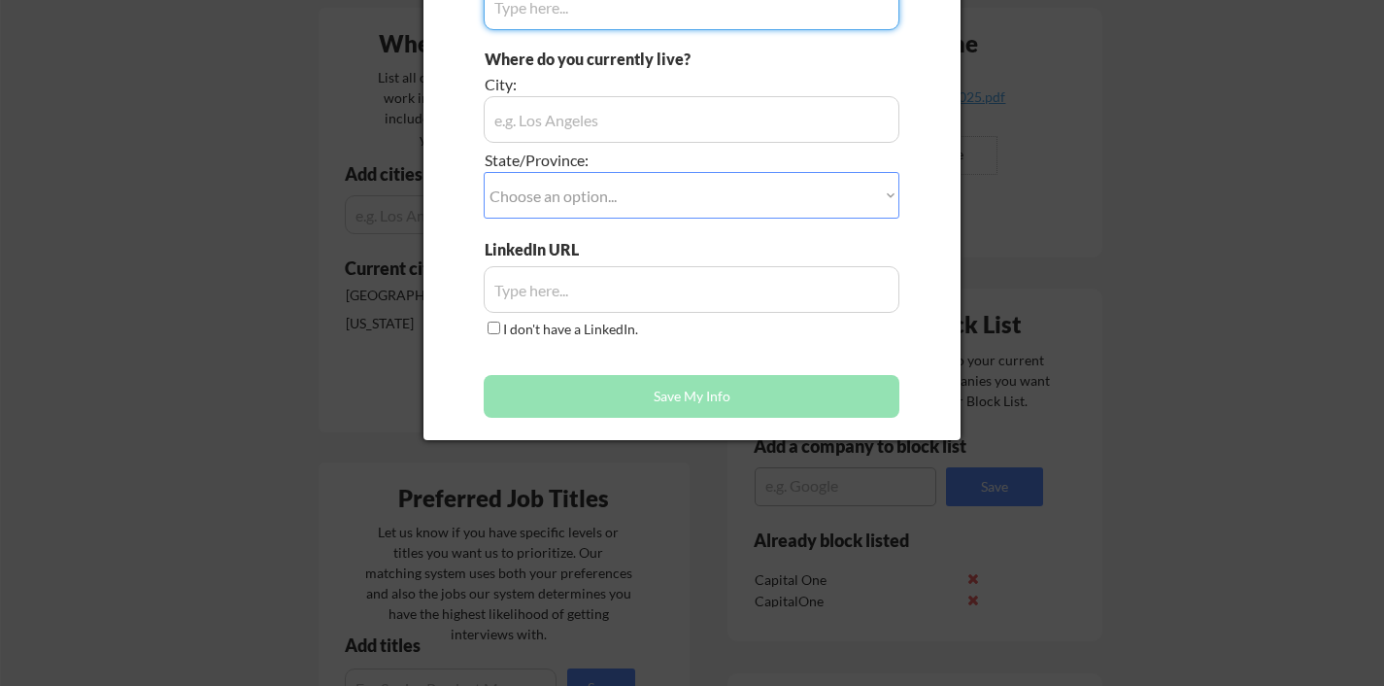
click at [1165, 323] on div at bounding box center [692, 343] width 1384 height 686
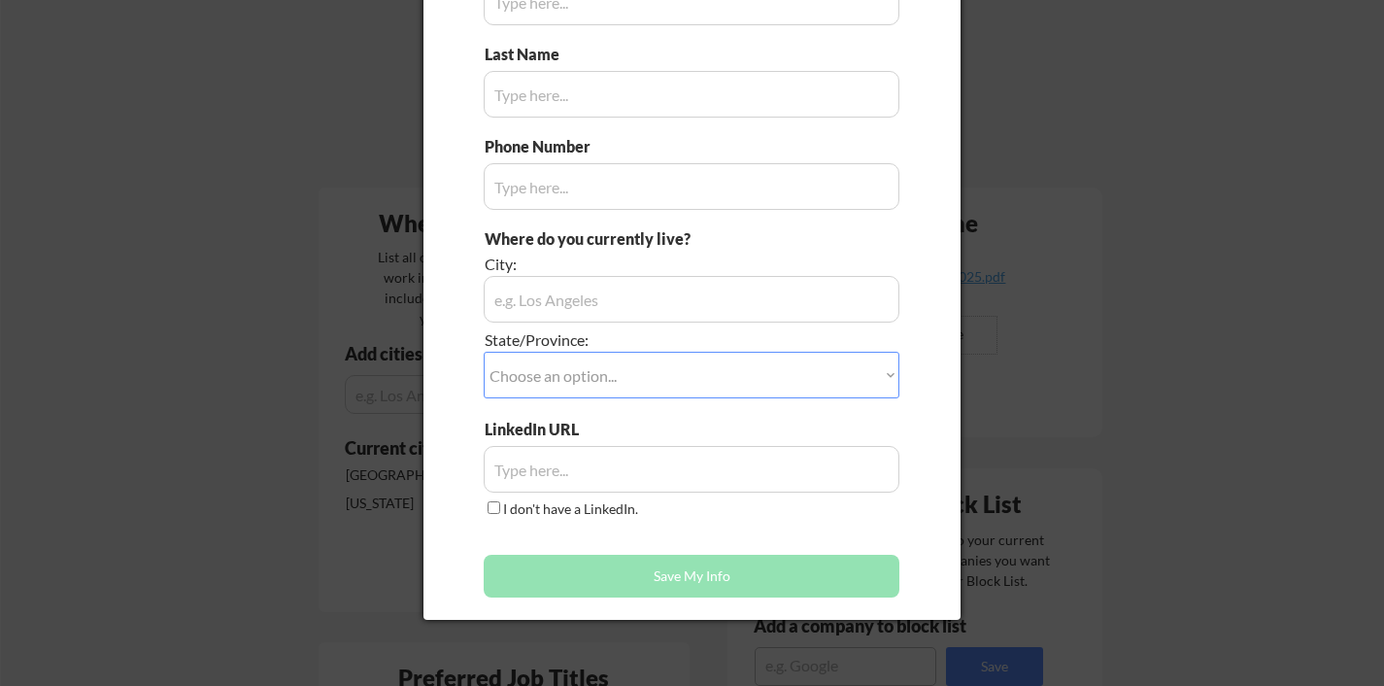
scroll to position [0, 0]
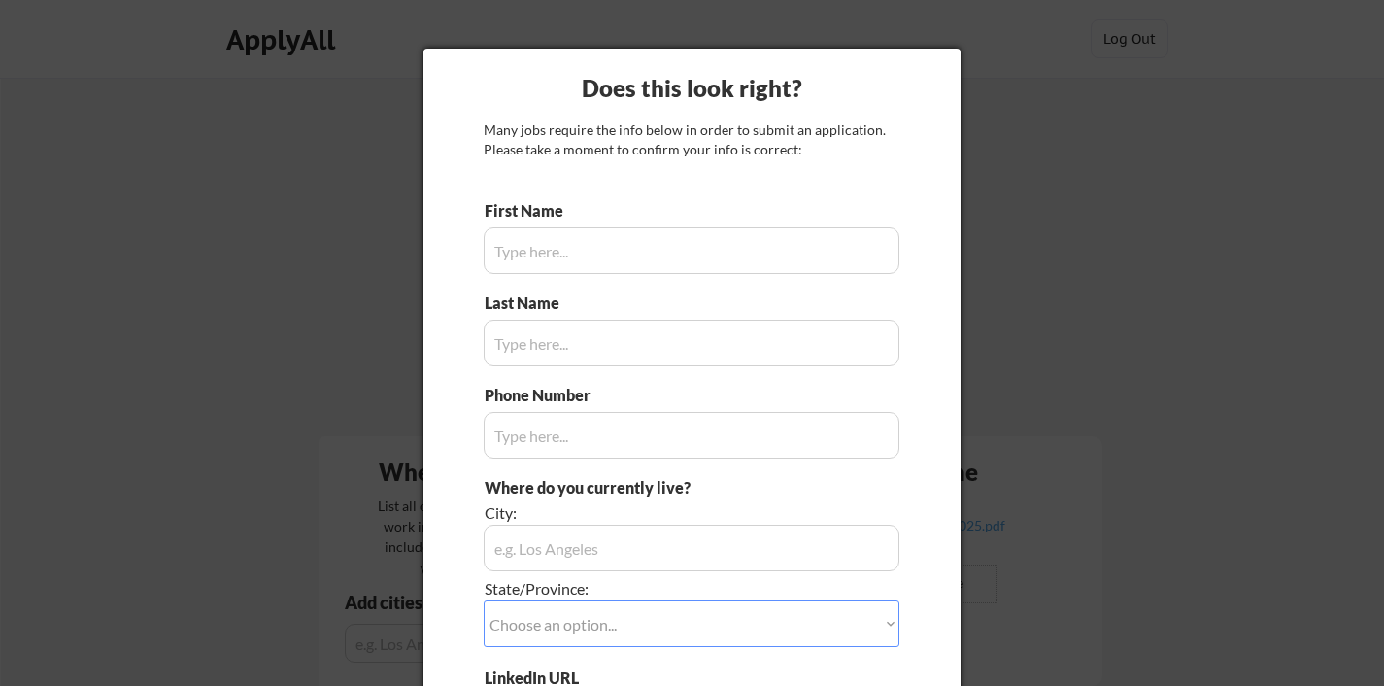
drag, startPoint x: 1026, startPoint y: 185, endPoint x: 669, endPoint y: 259, distance: 364.0
click at [1025, 185] on div at bounding box center [692, 343] width 1384 height 686
click at [253, 389] on div at bounding box center [692, 343] width 1384 height 686
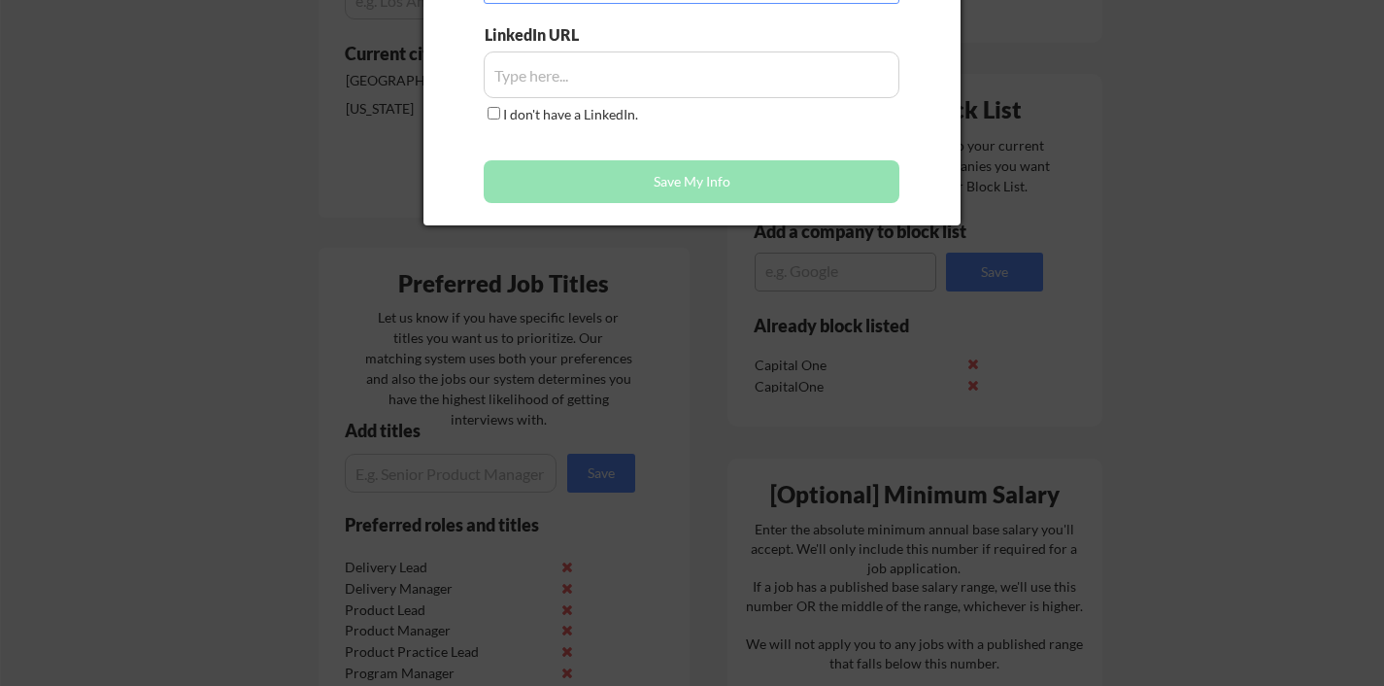
click at [297, 239] on div at bounding box center [692, 343] width 1384 height 686
drag, startPoint x: 260, startPoint y: 388, endPoint x: 403, endPoint y: 388, distance: 142.8
click at [260, 388] on div at bounding box center [692, 343] width 1384 height 686
click at [1159, 372] on div at bounding box center [692, 343] width 1384 height 686
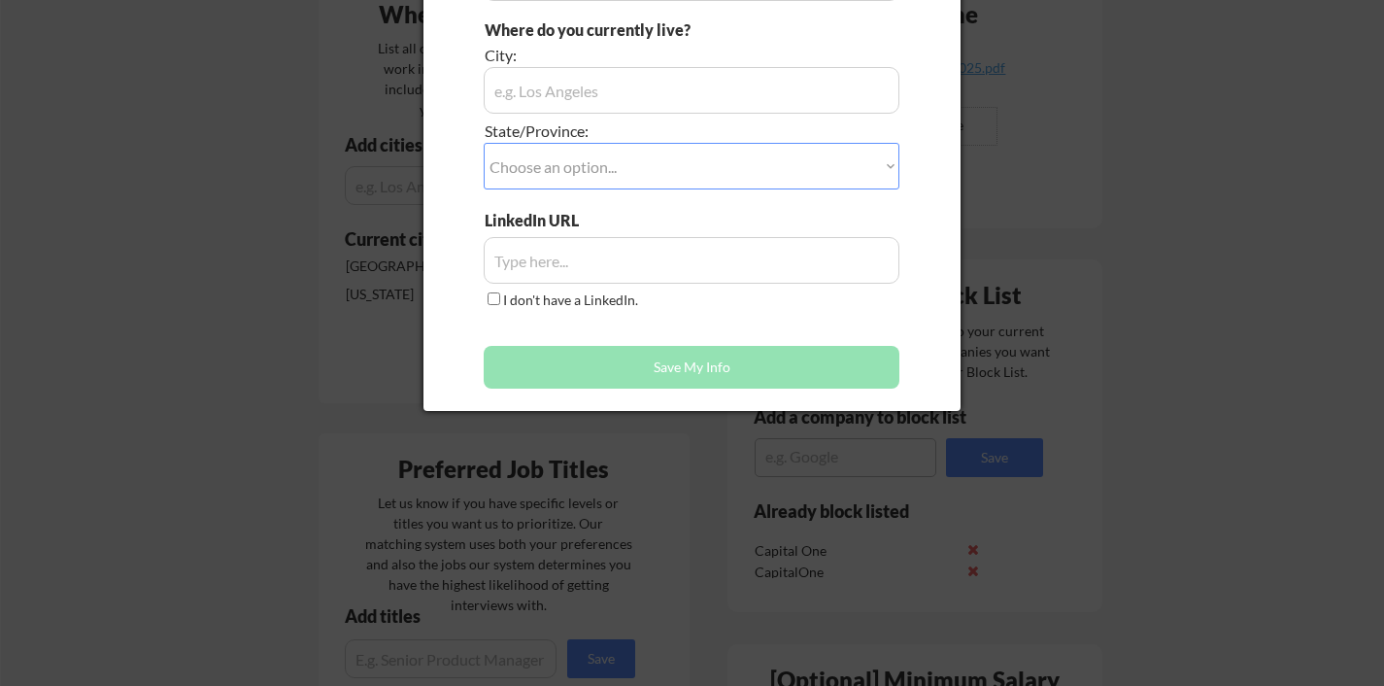
scroll to position [1369, 0]
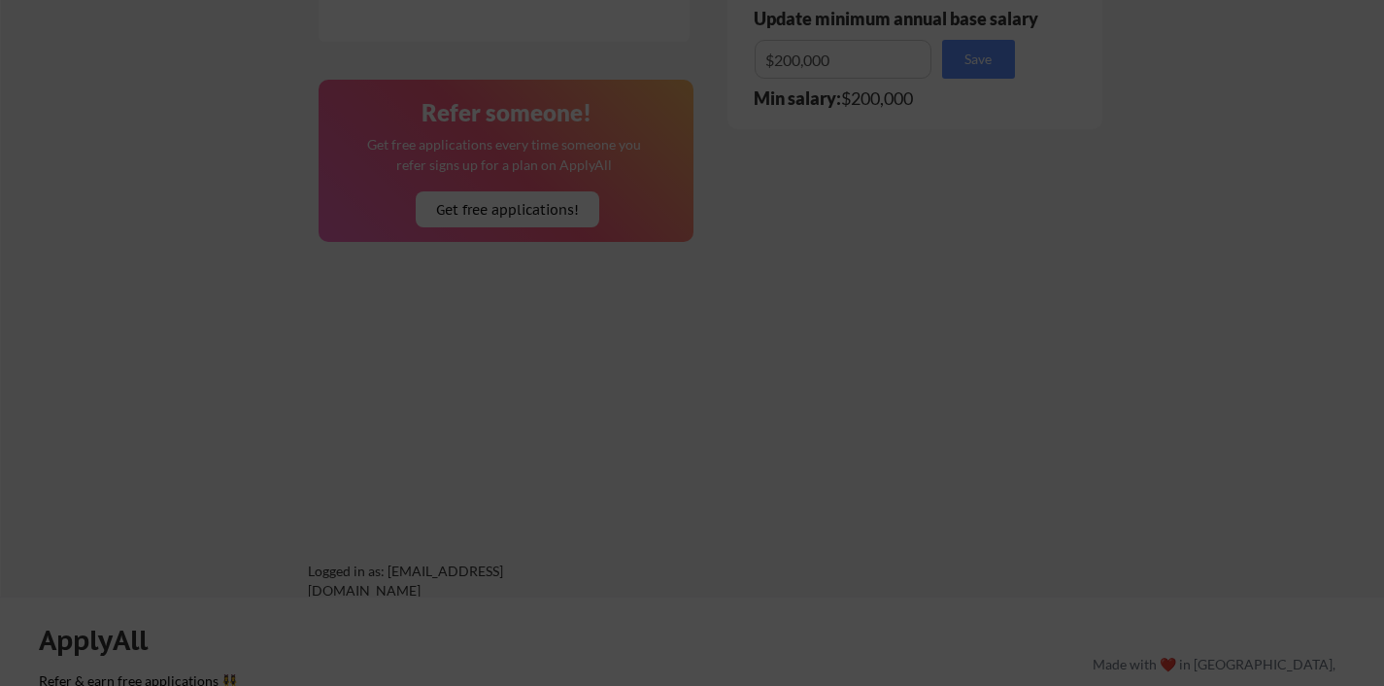
click at [1134, 385] on div at bounding box center [692, 343] width 1384 height 686
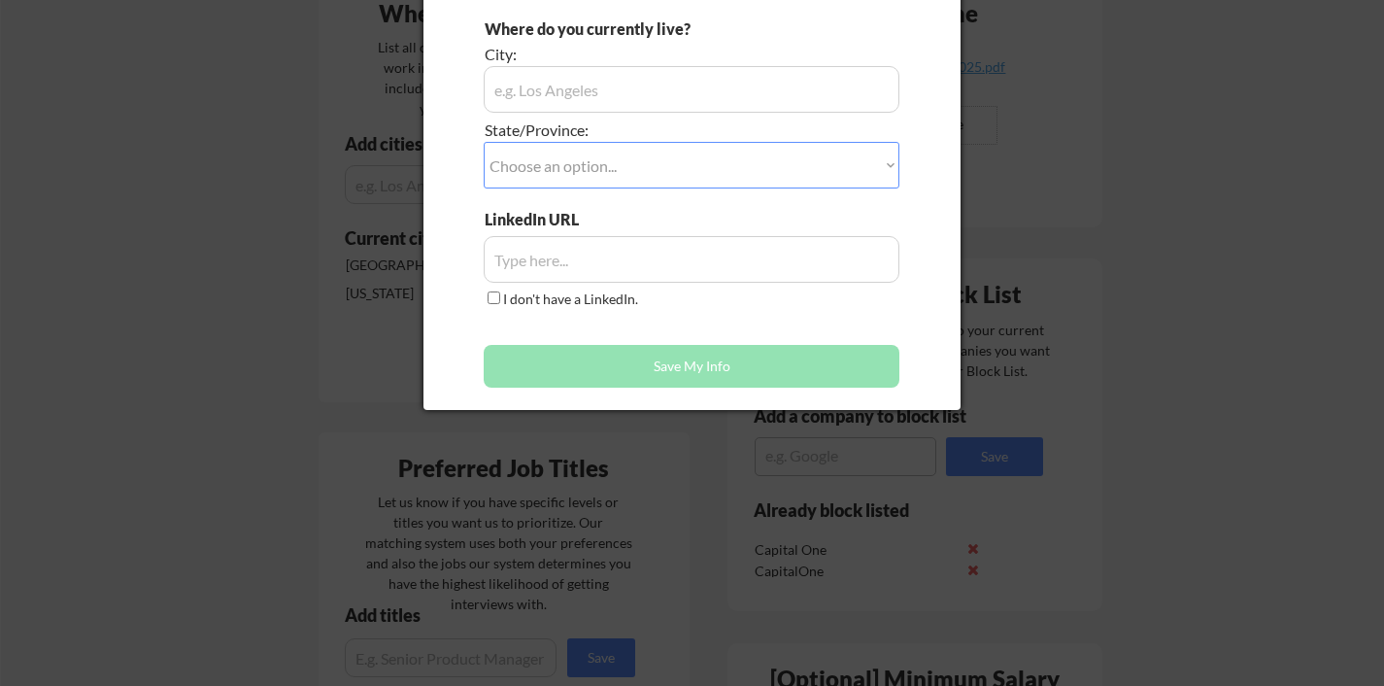
scroll to position [0, 0]
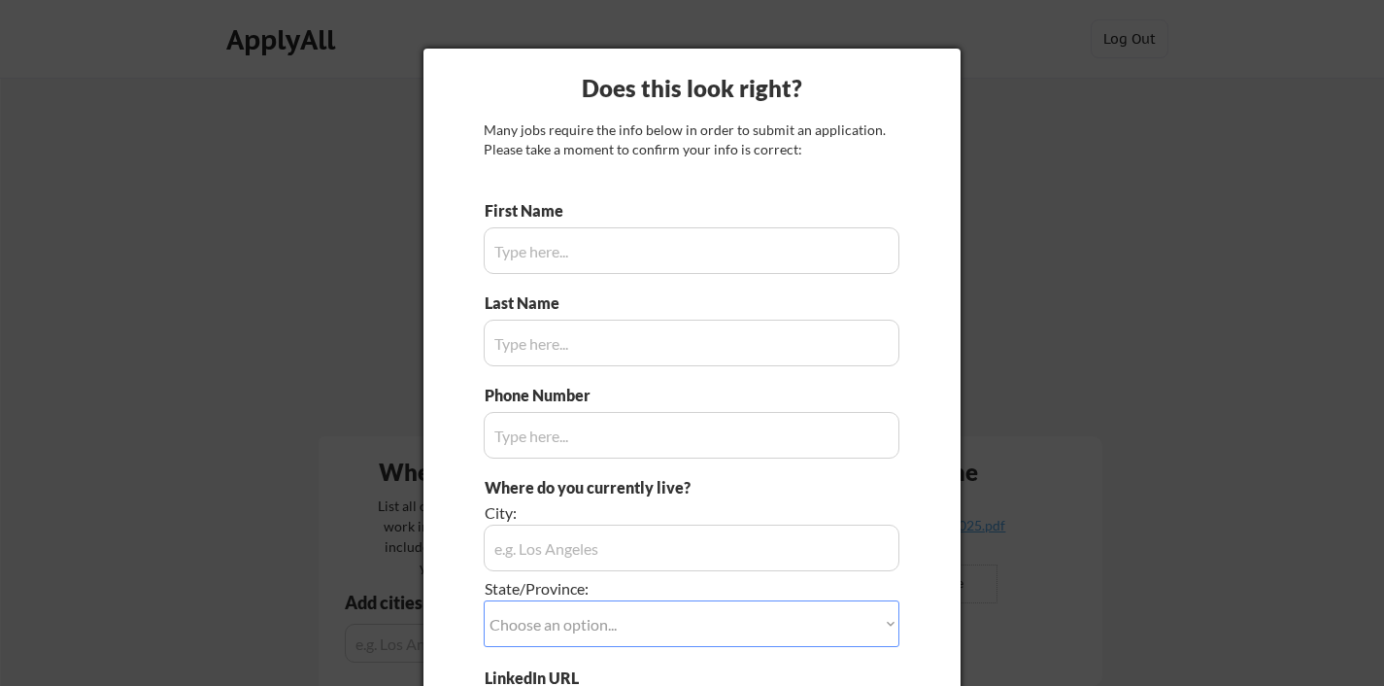
click at [723, 199] on div "Does this look right? Many jobs require the info below in order to submit an ap…" at bounding box center [691, 459] width 537 height 820
click at [691, 253] on input "input" at bounding box center [692, 250] width 416 height 47
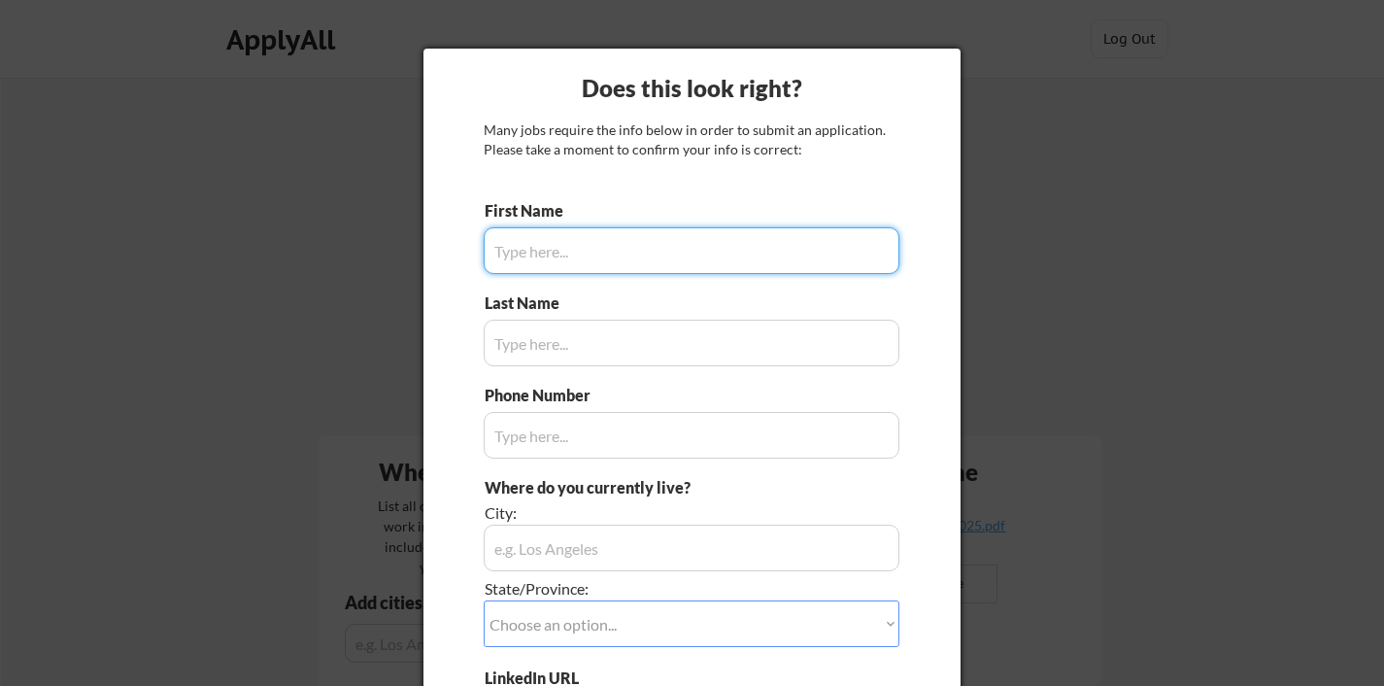
click at [1097, 260] on div at bounding box center [692, 343] width 1384 height 686
